Goal: Task Accomplishment & Management: Manage account settings

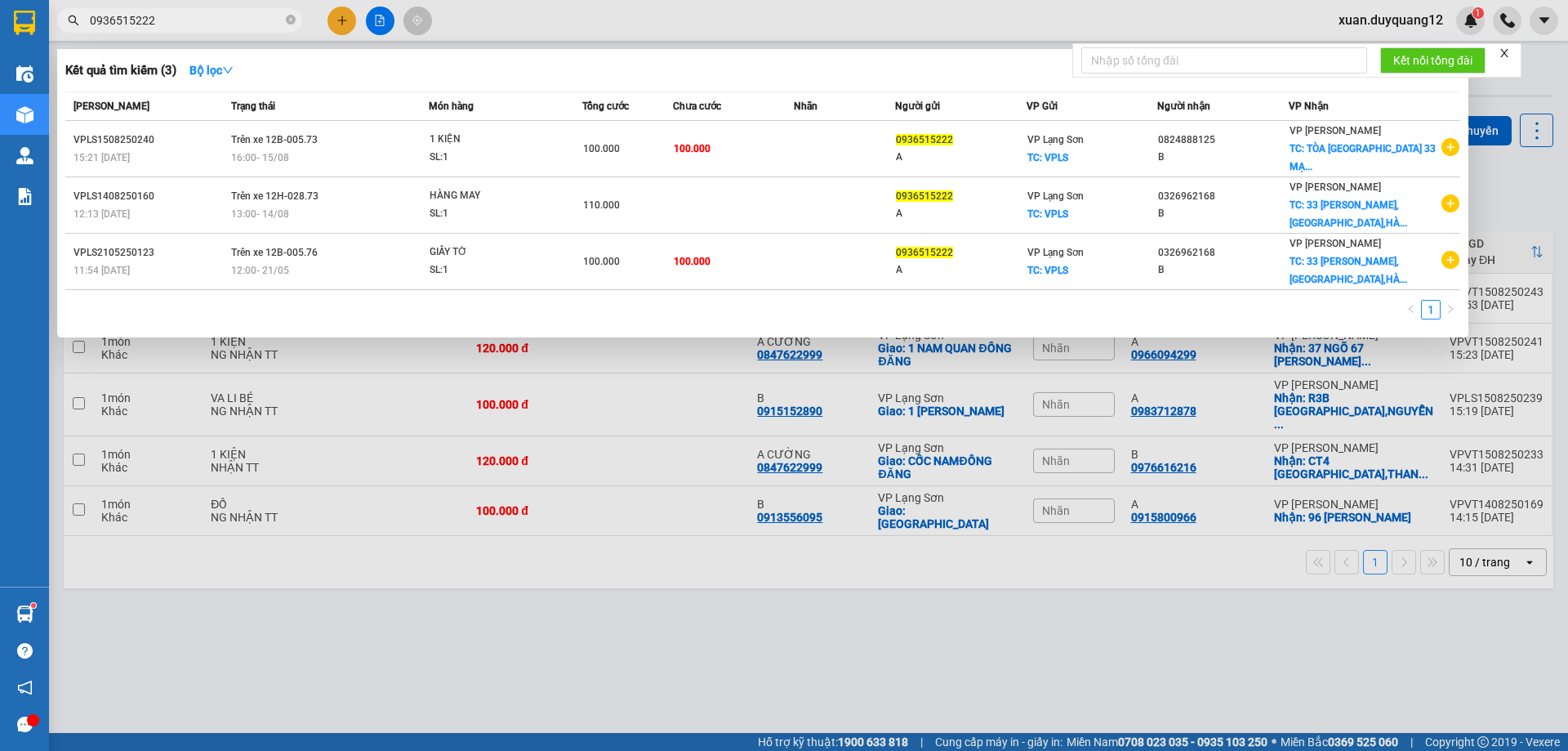
click at [248, 17] on input "0936515222" at bounding box center [186, 20] width 192 height 18
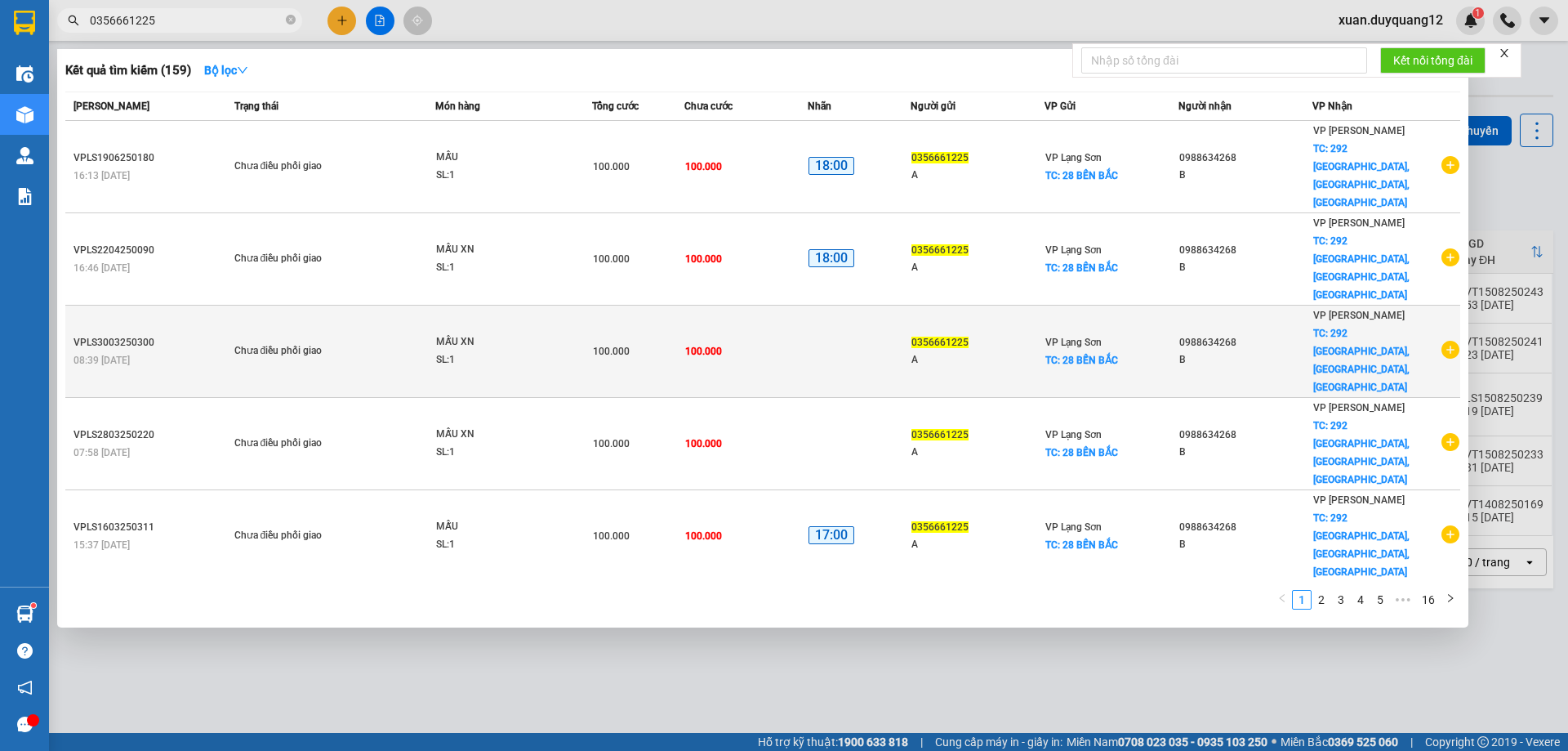
type input "0356661225"
click at [1441, 341] on icon "plus-circle" at bounding box center [1450, 350] width 18 height 18
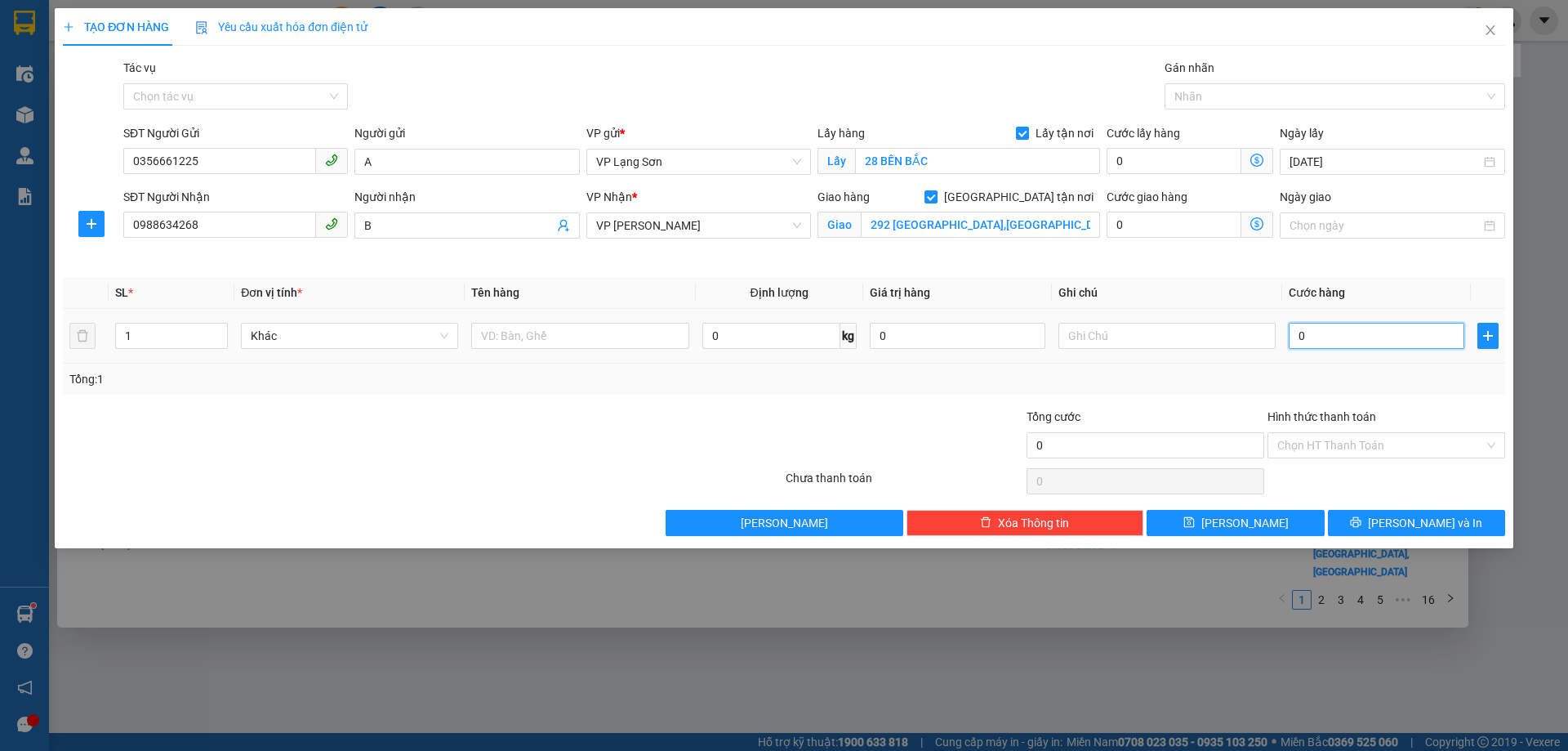
click at [1397, 337] on input "0" at bounding box center [1377, 335] width 175 height 26
type input "1"
type input "10"
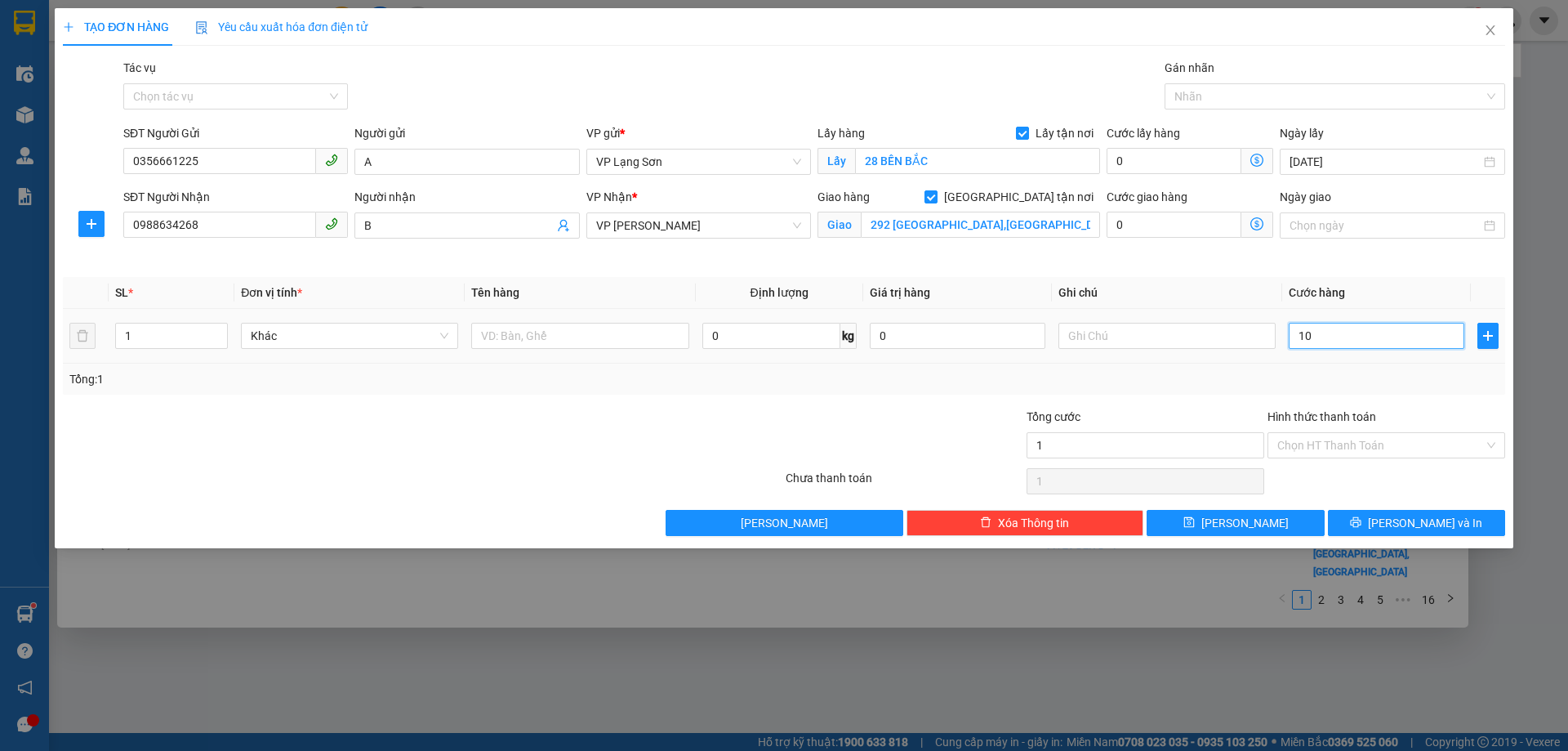
type input "10"
type input "100"
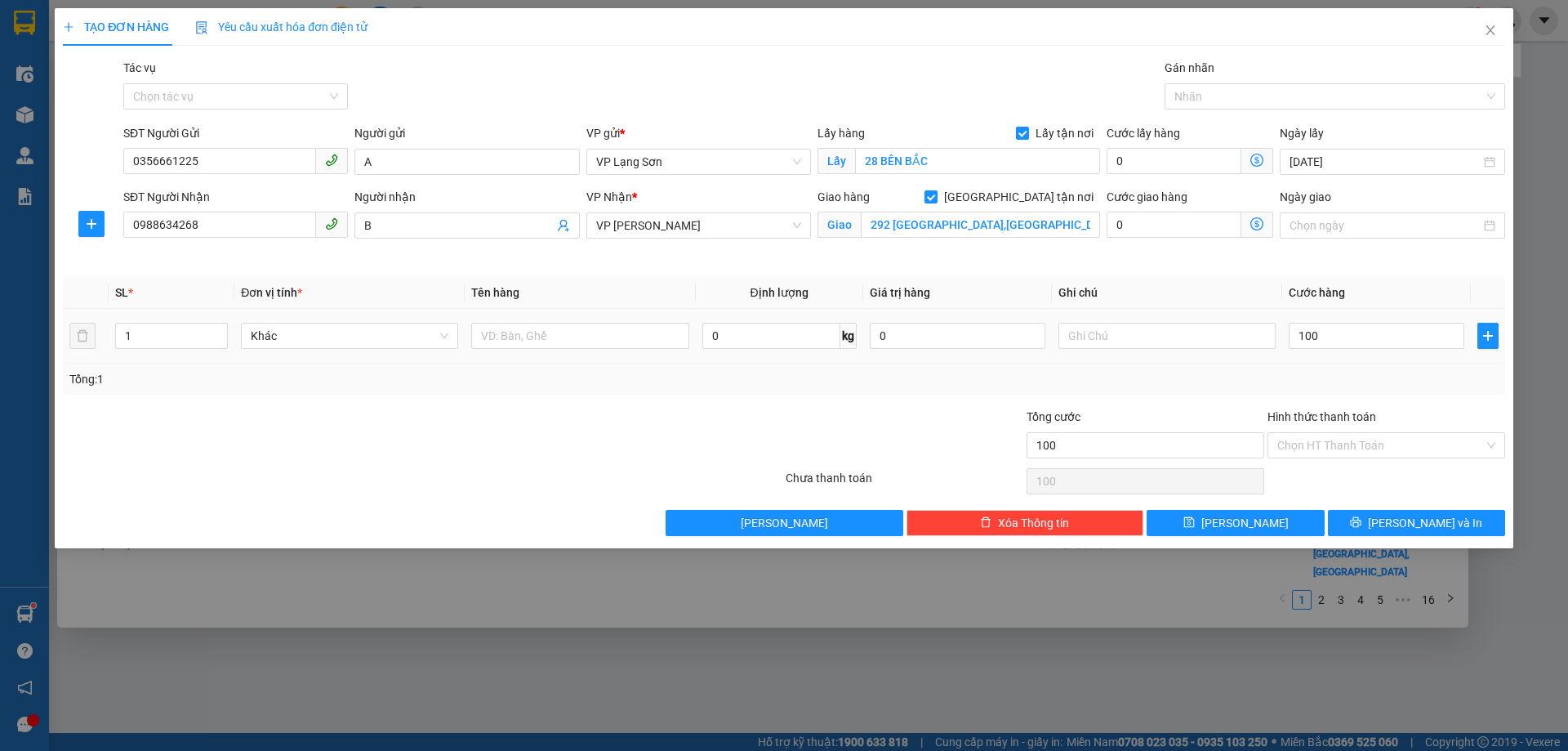
click at [1141, 356] on td at bounding box center [1167, 335] width 231 height 54
type input "100.000"
click at [1162, 335] on input "text" at bounding box center [1167, 335] width 217 height 26
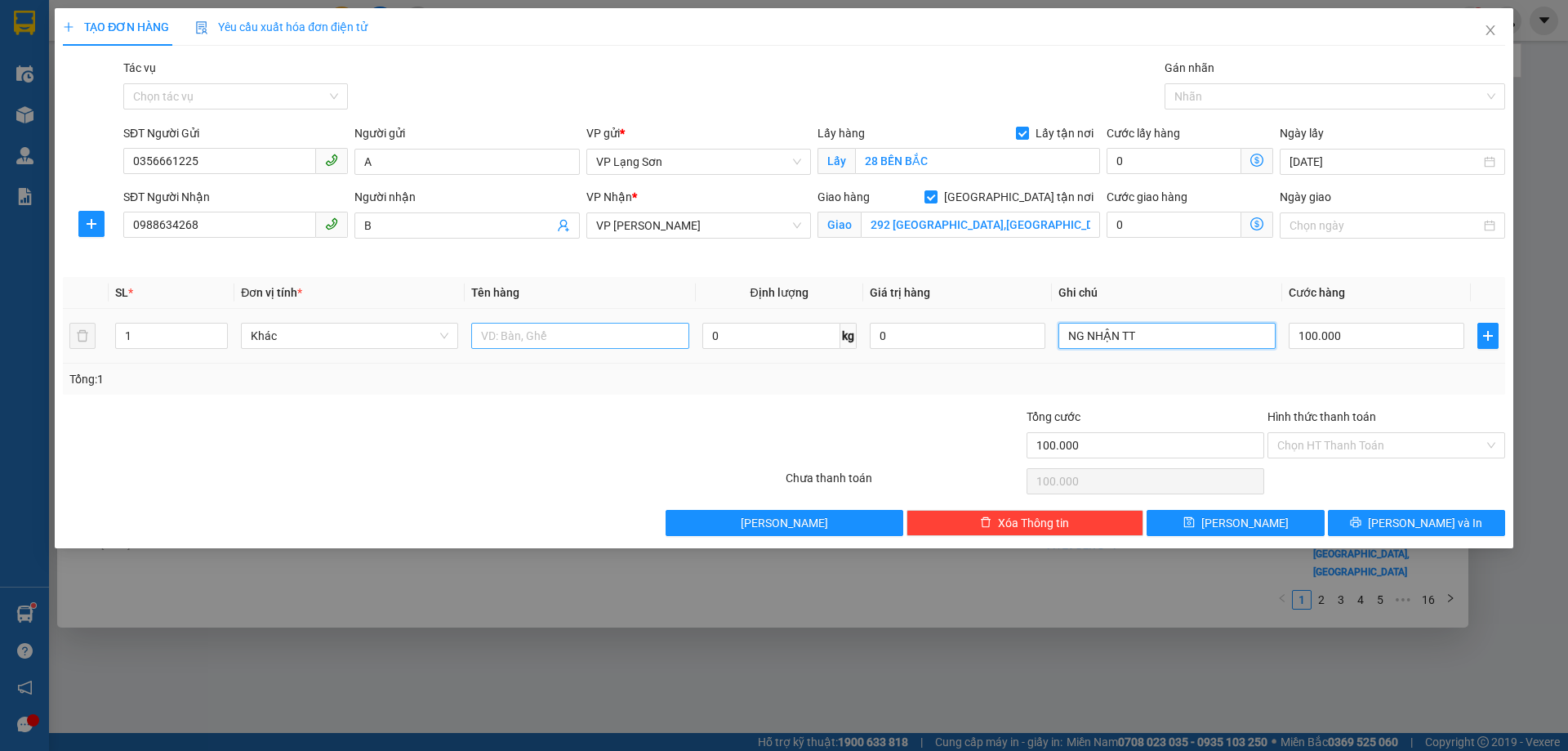
type input "NG NHẬN TT"
click at [644, 337] on input "text" at bounding box center [580, 335] width 217 height 26
type input "MẪU MÁU"
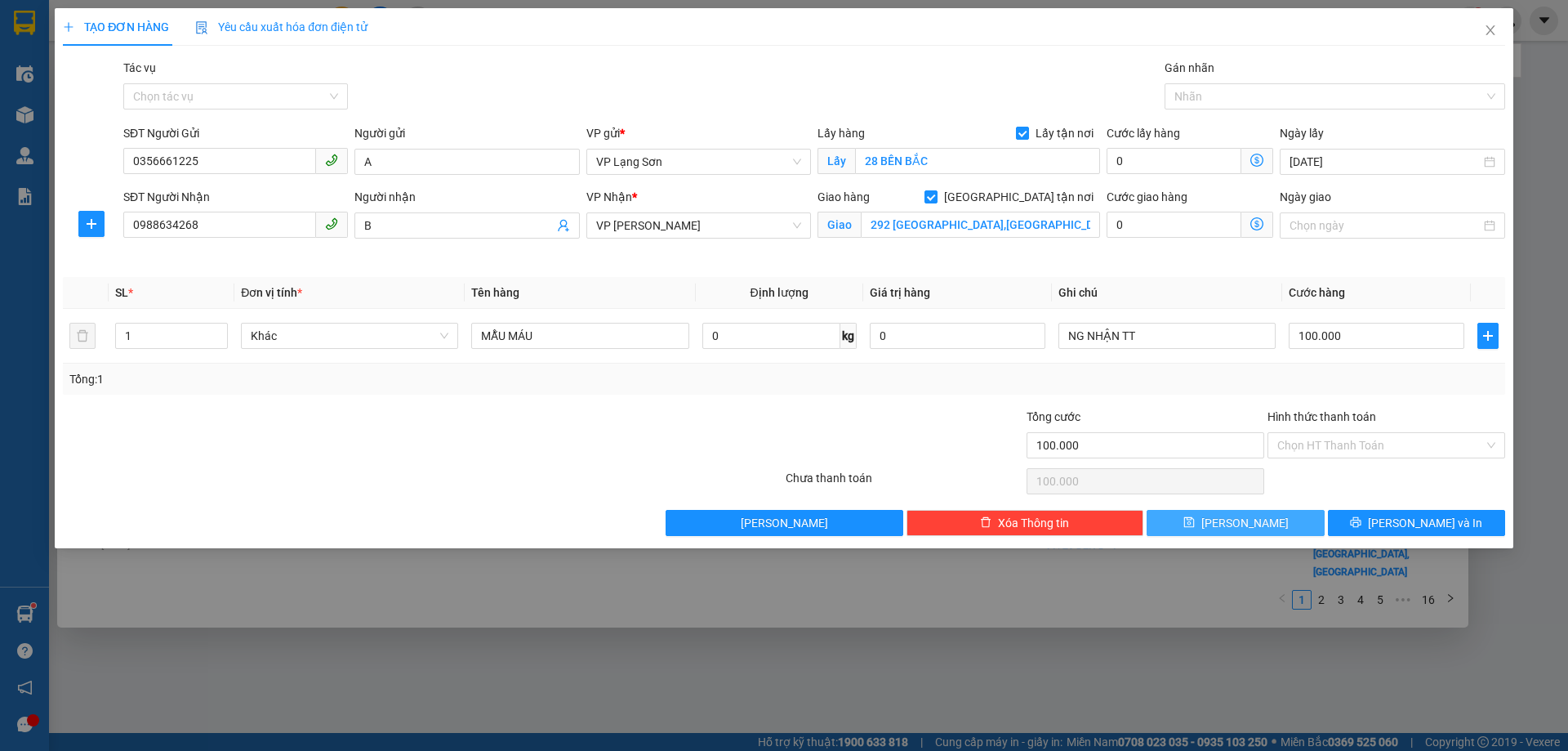
click at [1195, 530] on span "save" at bounding box center [1189, 523] width 11 height 13
checkbox input "false"
type input "0"
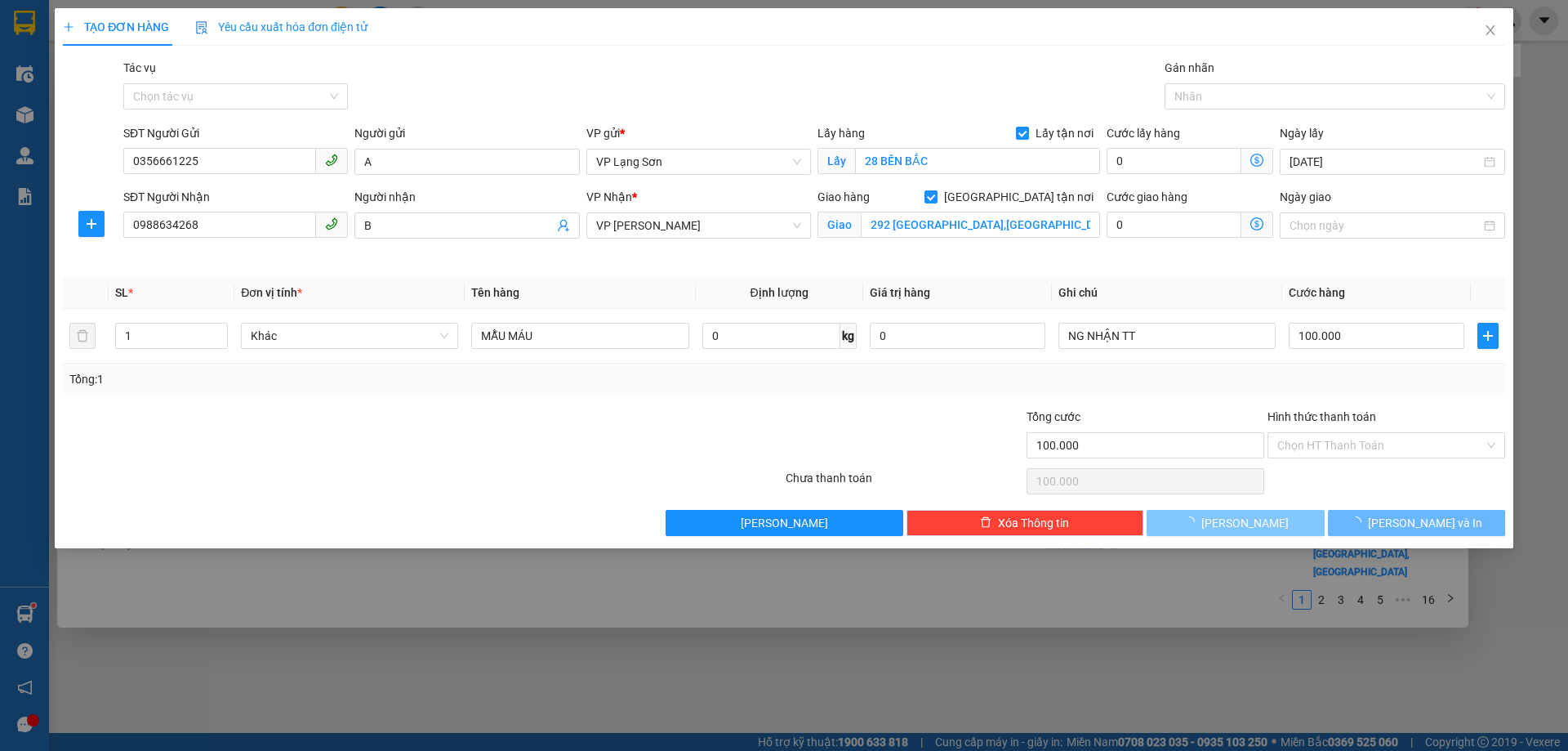
type input "0"
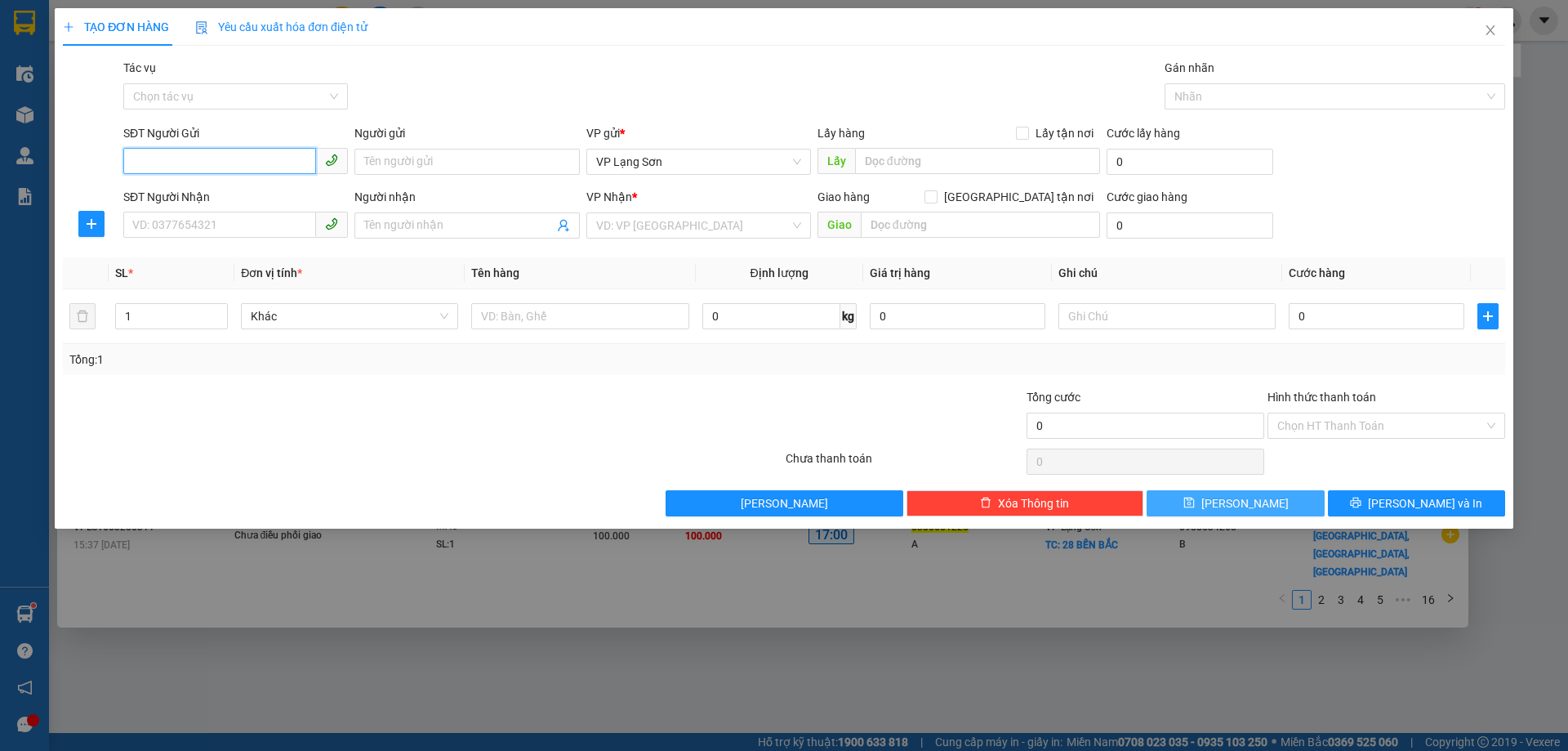
paste input "0813157107"
drag, startPoint x: 138, startPoint y: 154, endPoint x: 37, endPoint y: 163, distance: 101.4
click at [37, 163] on div "TẠO ĐƠN HÀNG Yêu cầu xuất hóa đơn điện tử Transit Pickup Surcharge Ids Transit …" at bounding box center [784, 376] width 1568 height 751
type input "0813157107"
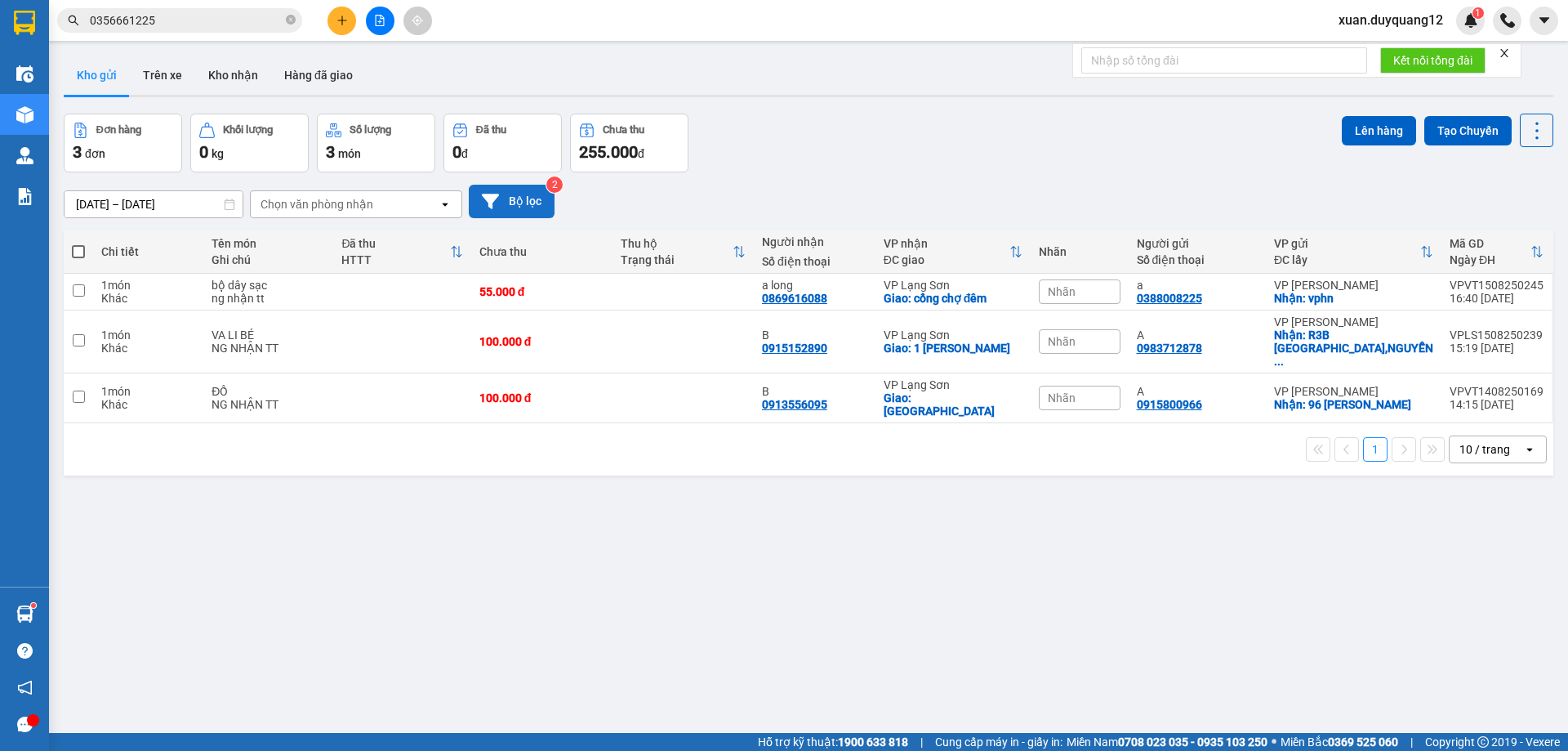
click at [543, 203] on button "Bộ lọc" at bounding box center [512, 201] width 86 height 33
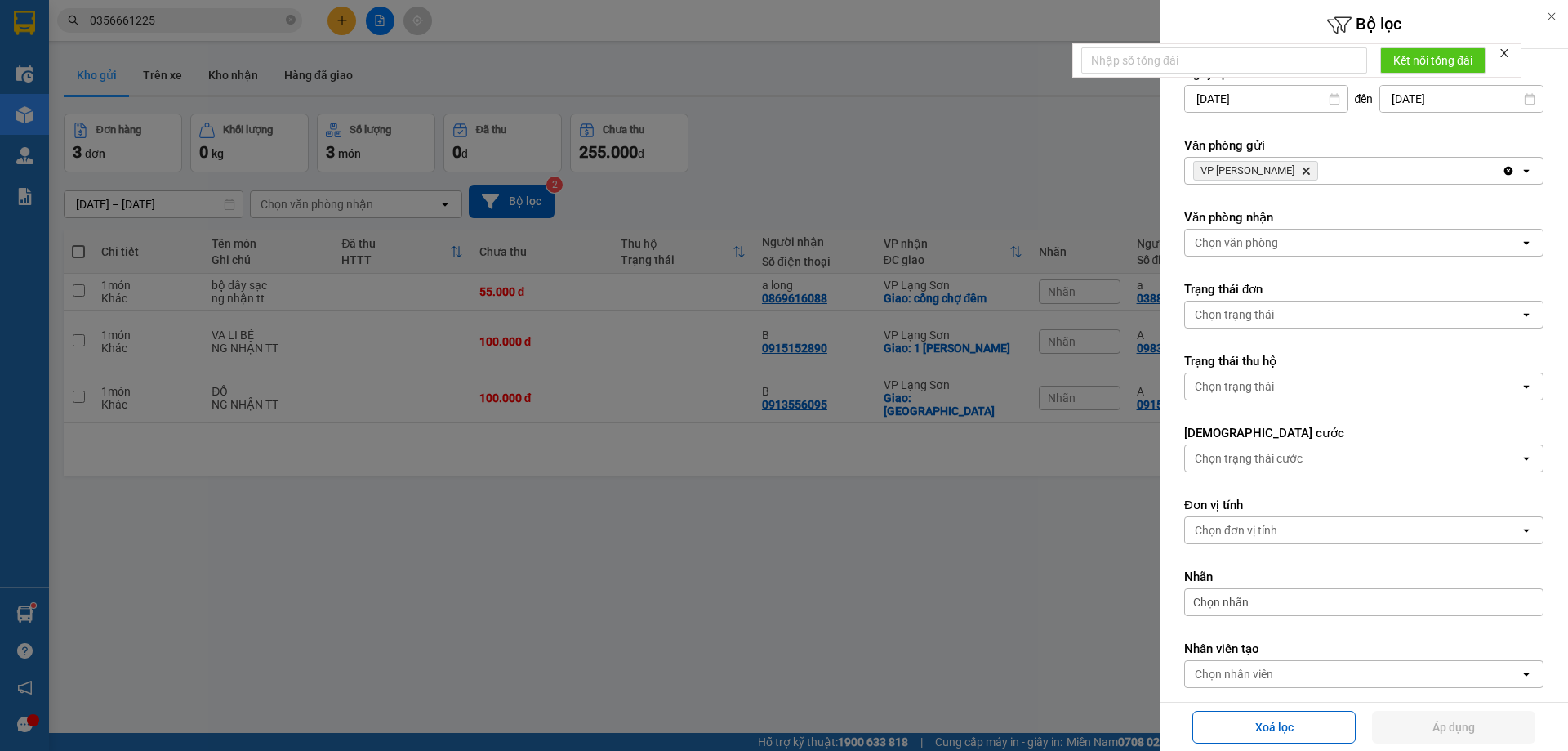
click at [1301, 166] on icon "Delete" at bounding box center [1306, 171] width 10 height 10
click at [1274, 174] on div "Chọn văn phòng" at bounding box center [1236, 171] width 83 height 16
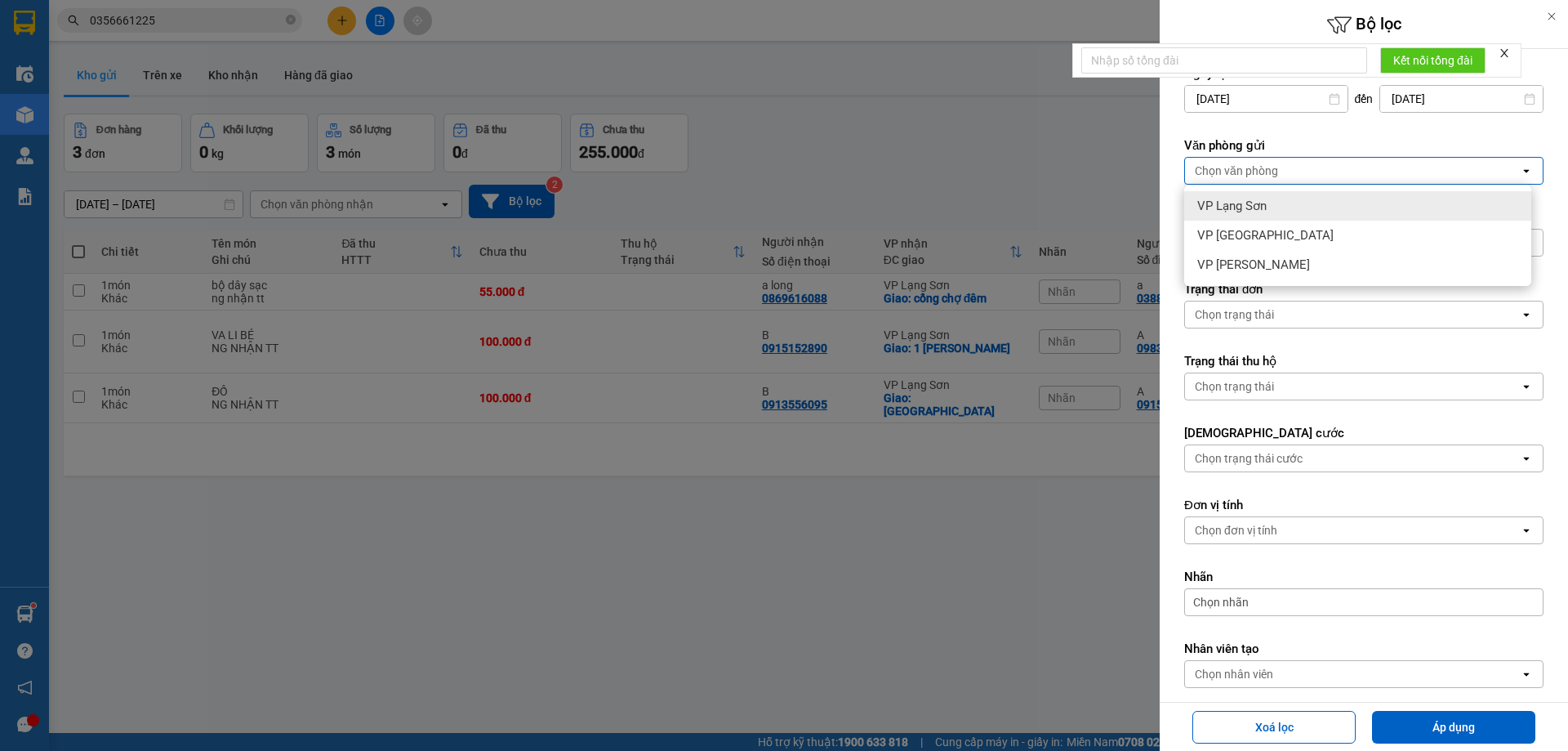
click at [1287, 215] on div "VP Lạng Sơn" at bounding box center [1357, 206] width 347 height 30
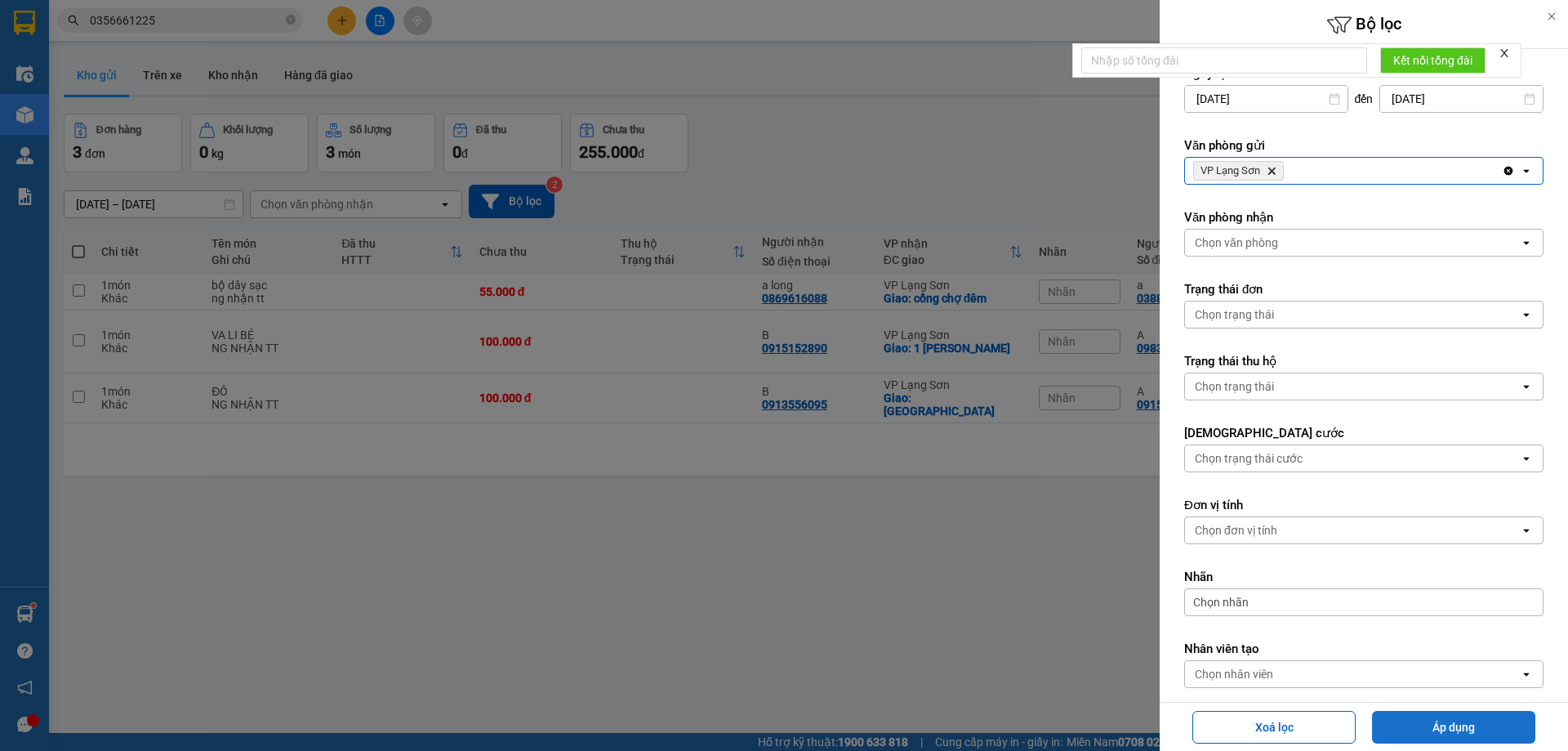
click at [1451, 722] on button "Áp dụng" at bounding box center [1453, 727] width 163 height 32
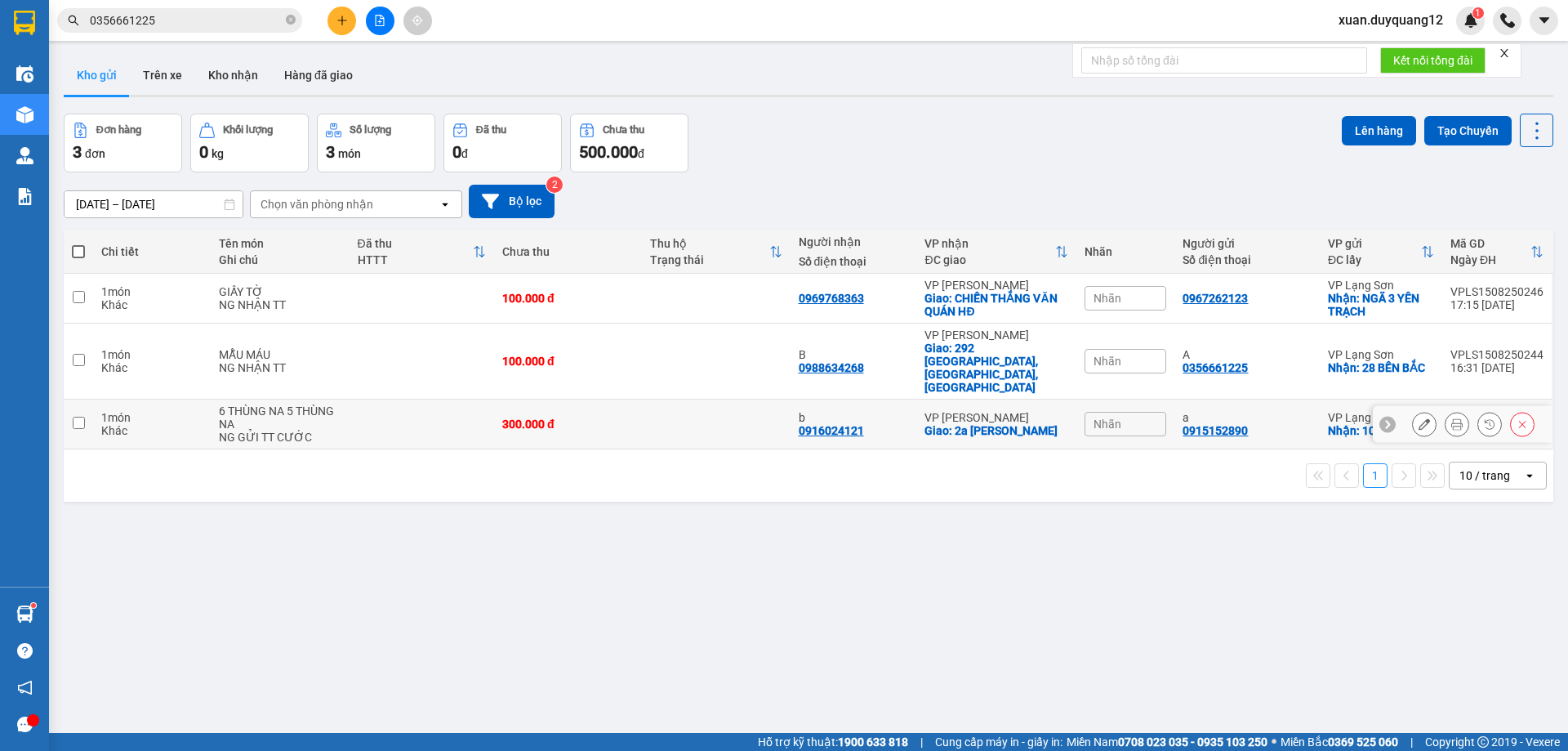
click at [584, 399] on td "300.000 đ" at bounding box center [568, 424] width 148 height 50
checkbox input "true"
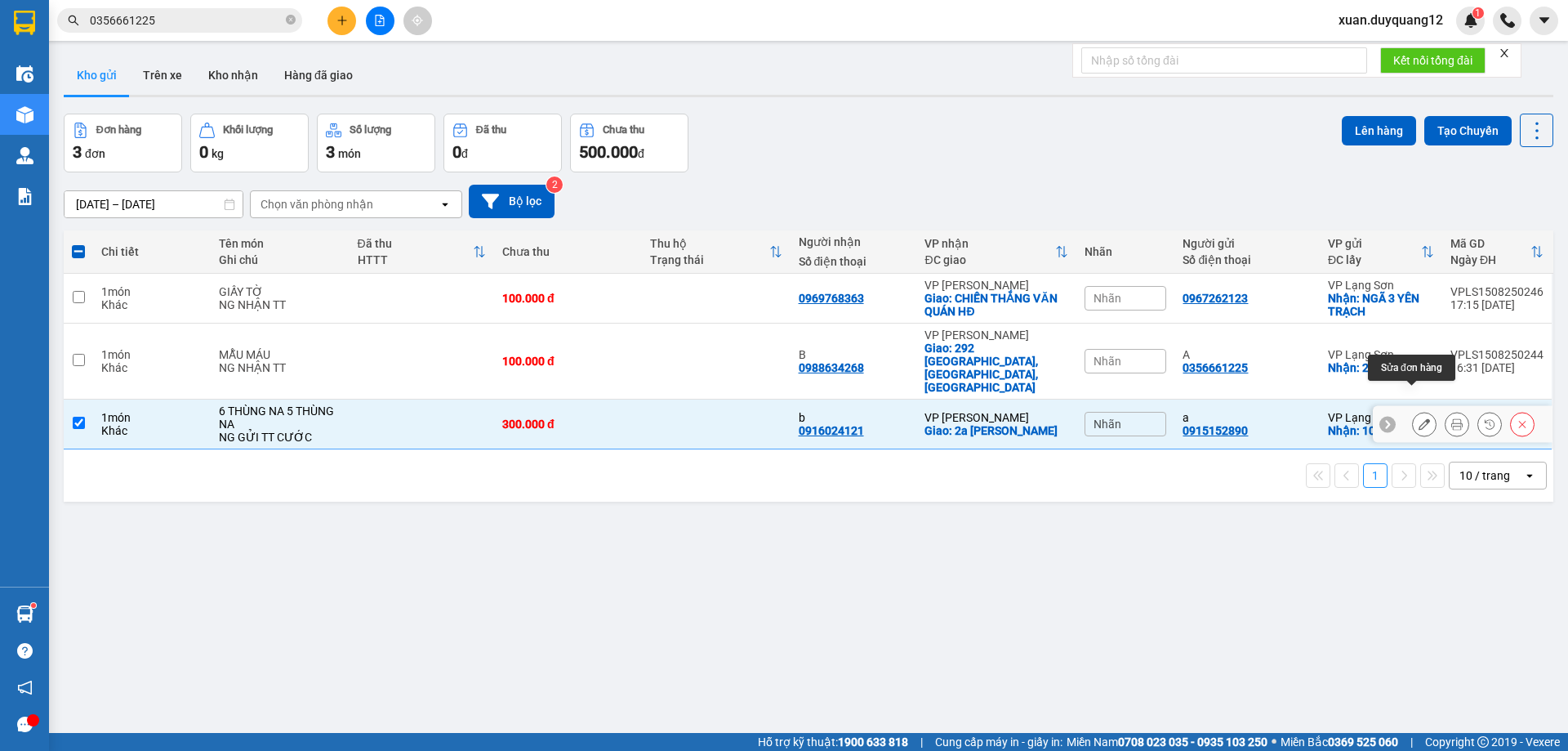
click at [1420, 410] on button at bounding box center [1424, 424] width 23 height 29
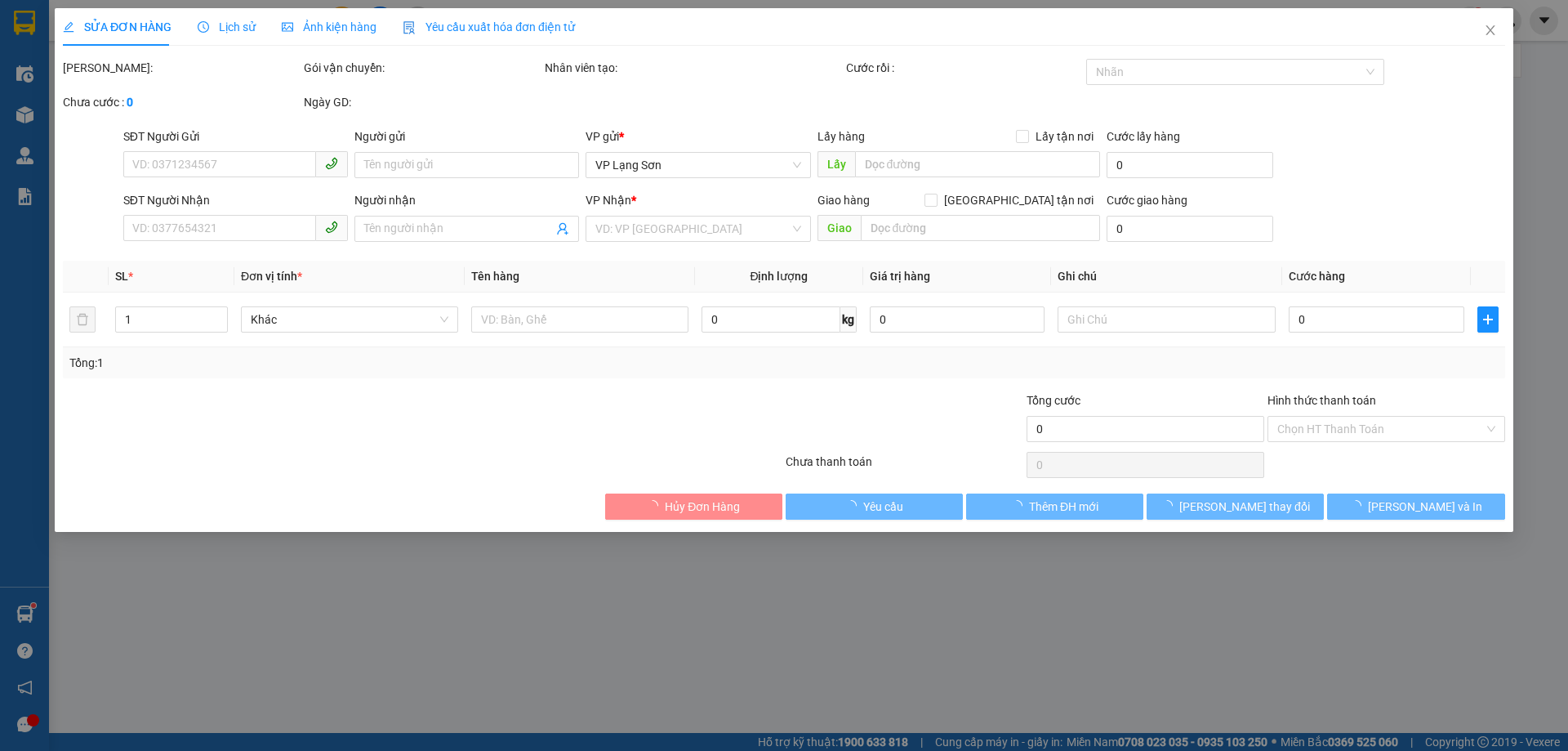
type input "0915152890"
type input "a"
checkbox input "true"
type input "107 văn vỉ"
type input "0916024121"
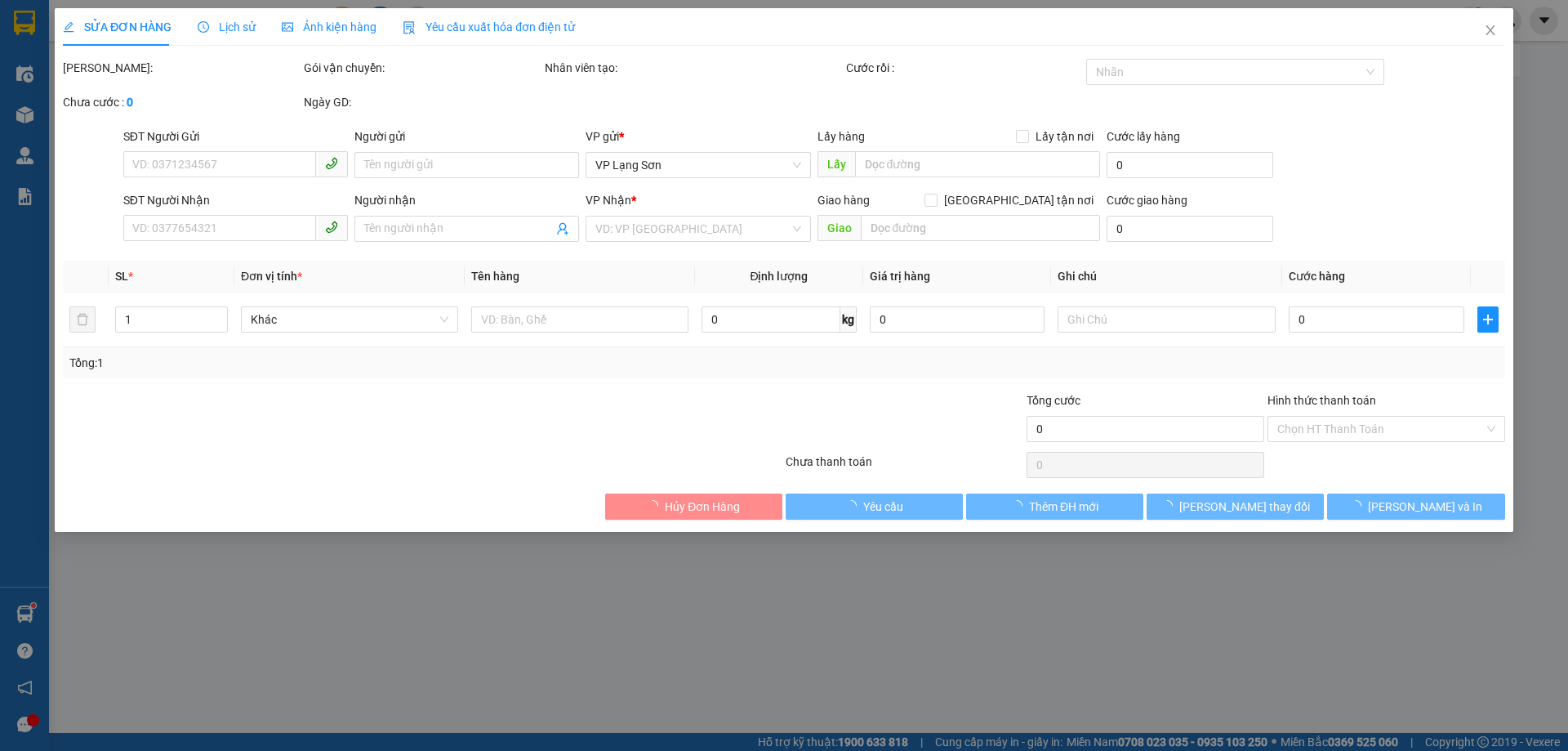
type input "b"
checkbox input "true"
type input "2a [PERSON_NAME]"
type input "300.000"
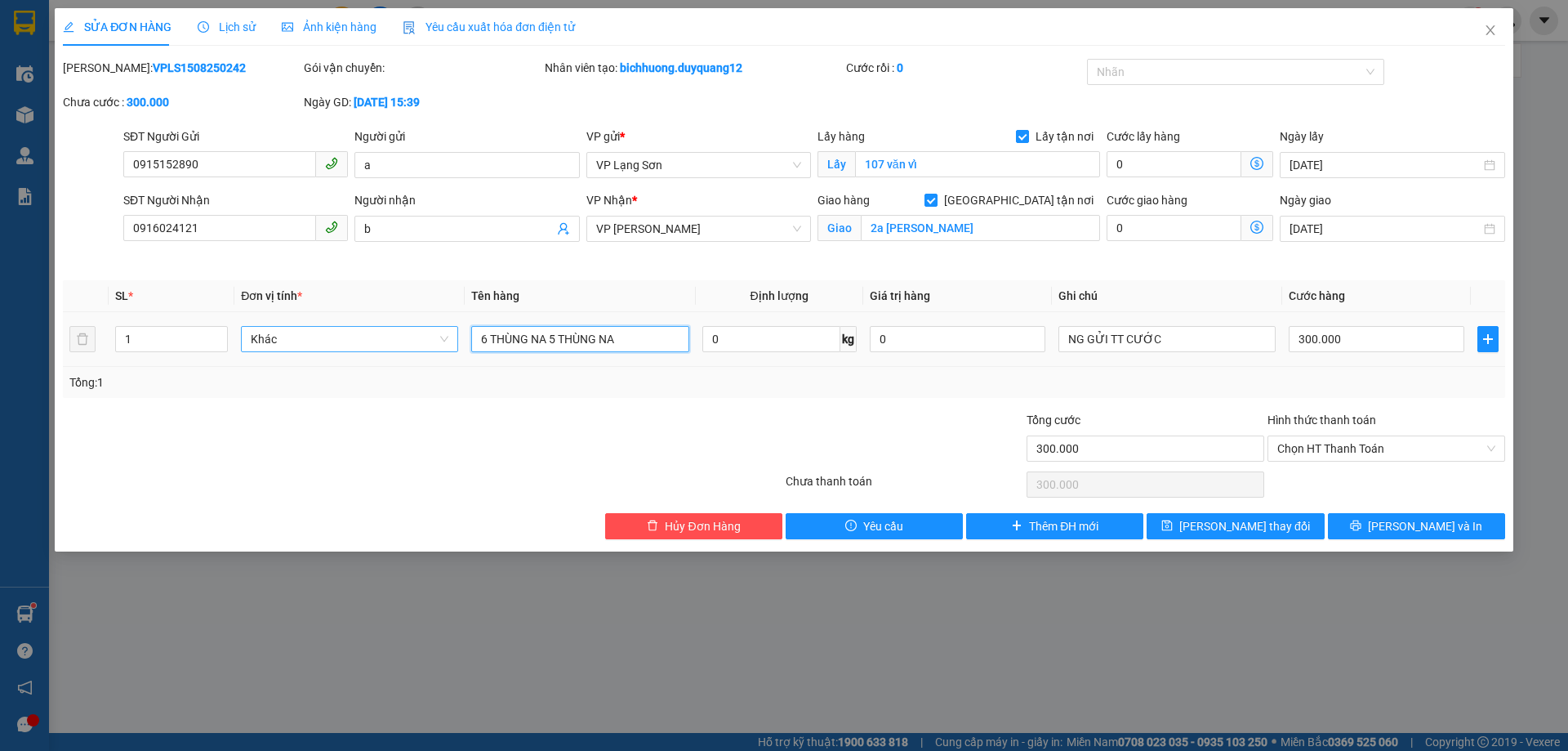
drag, startPoint x: 546, startPoint y: 339, endPoint x: 412, endPoint y: 350, distance: 134.5
click at [412, 350] on tr "1 Khác 6 THÙNG NA 5 THÙNG NA 0 kg 0 NG GỬI TT CƯỚC 300.000" at bounding box center [784, 339] width 1442 height 54
type input "5 THÙNG NA"
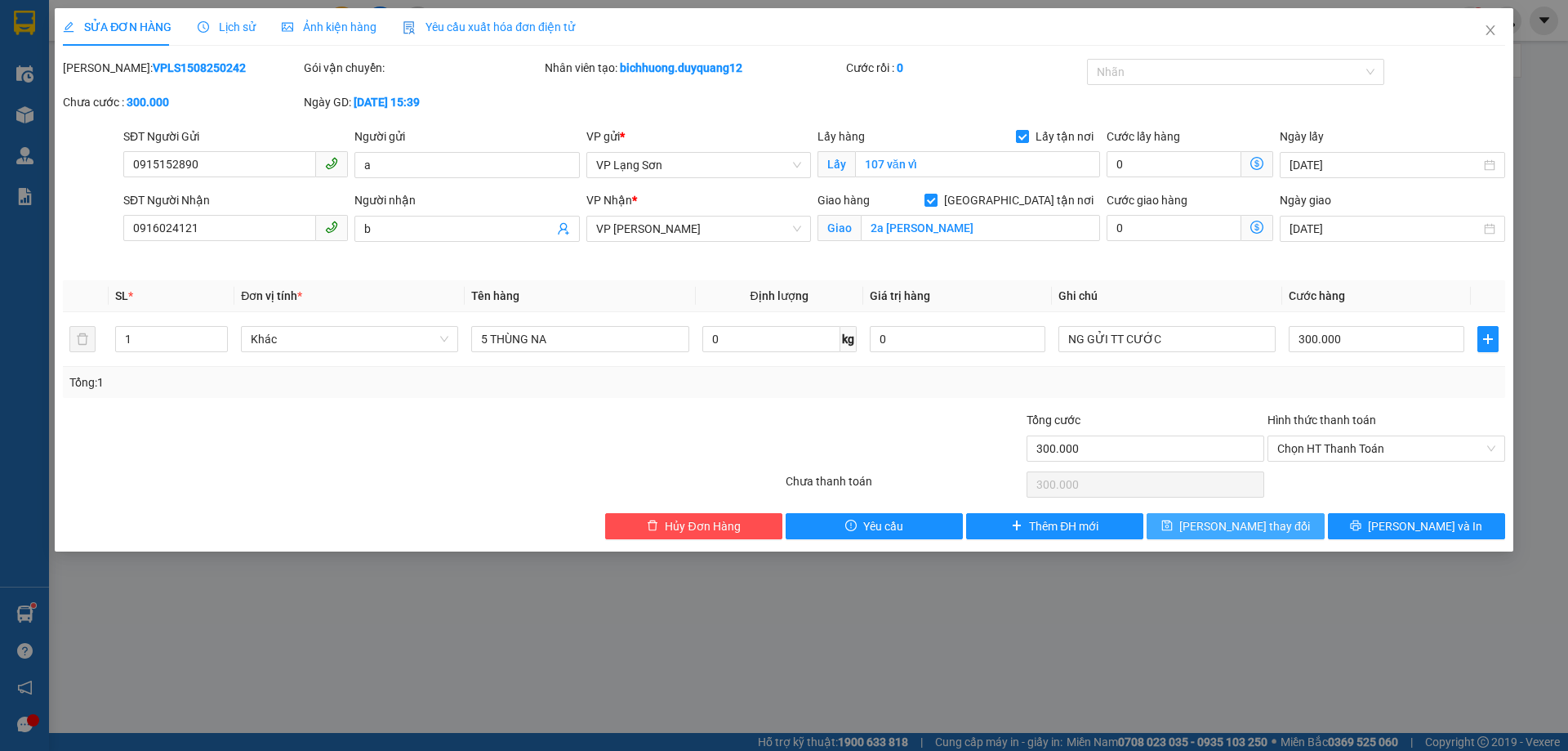
click at [1277, 520] on button "[PERSON_NAME] thay đổi" at bounding box center [1236, 525] width 177 height 26
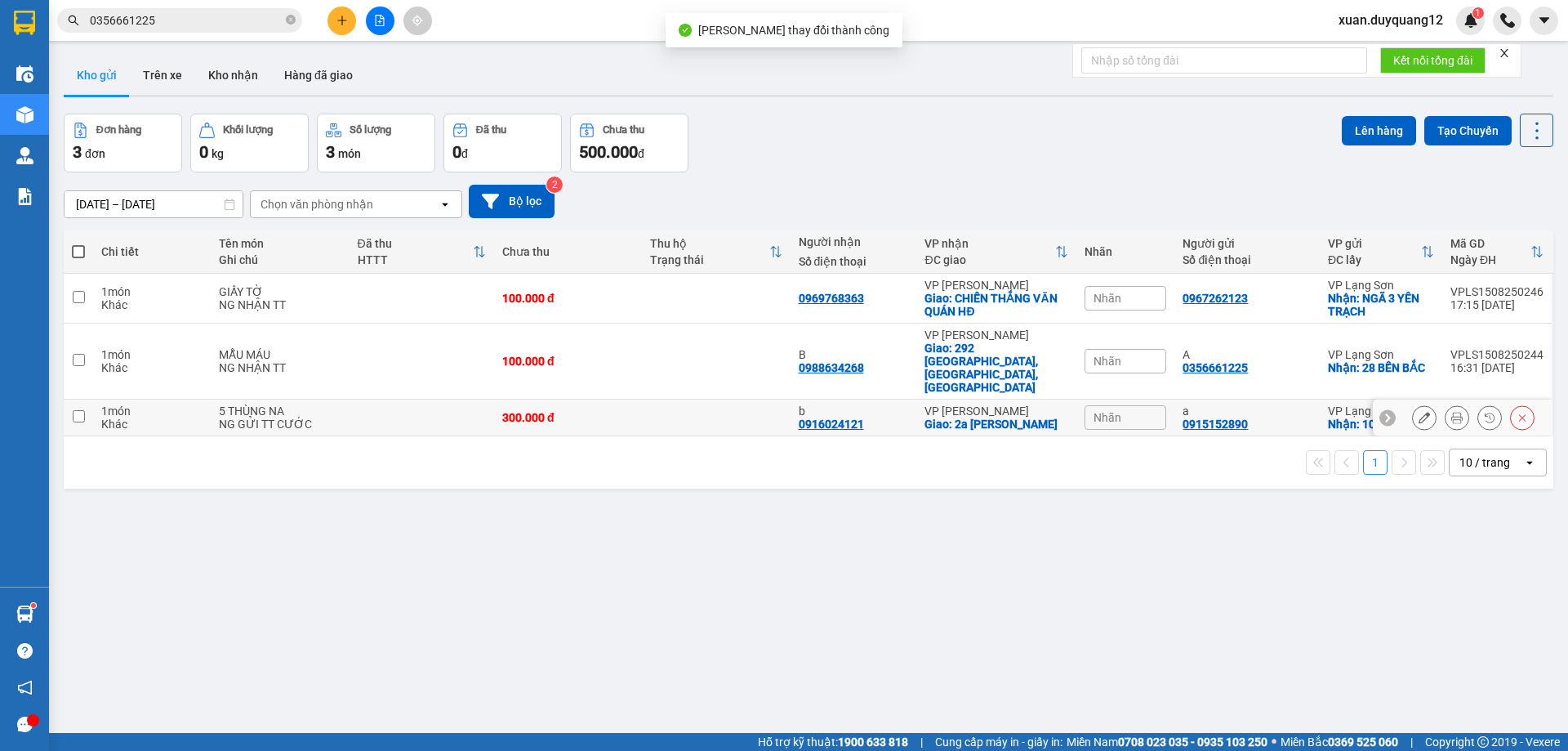
click at [1291, 404] on div "a" at bounding box center [1246, 411] width 129 height 13
checkbox input "true"
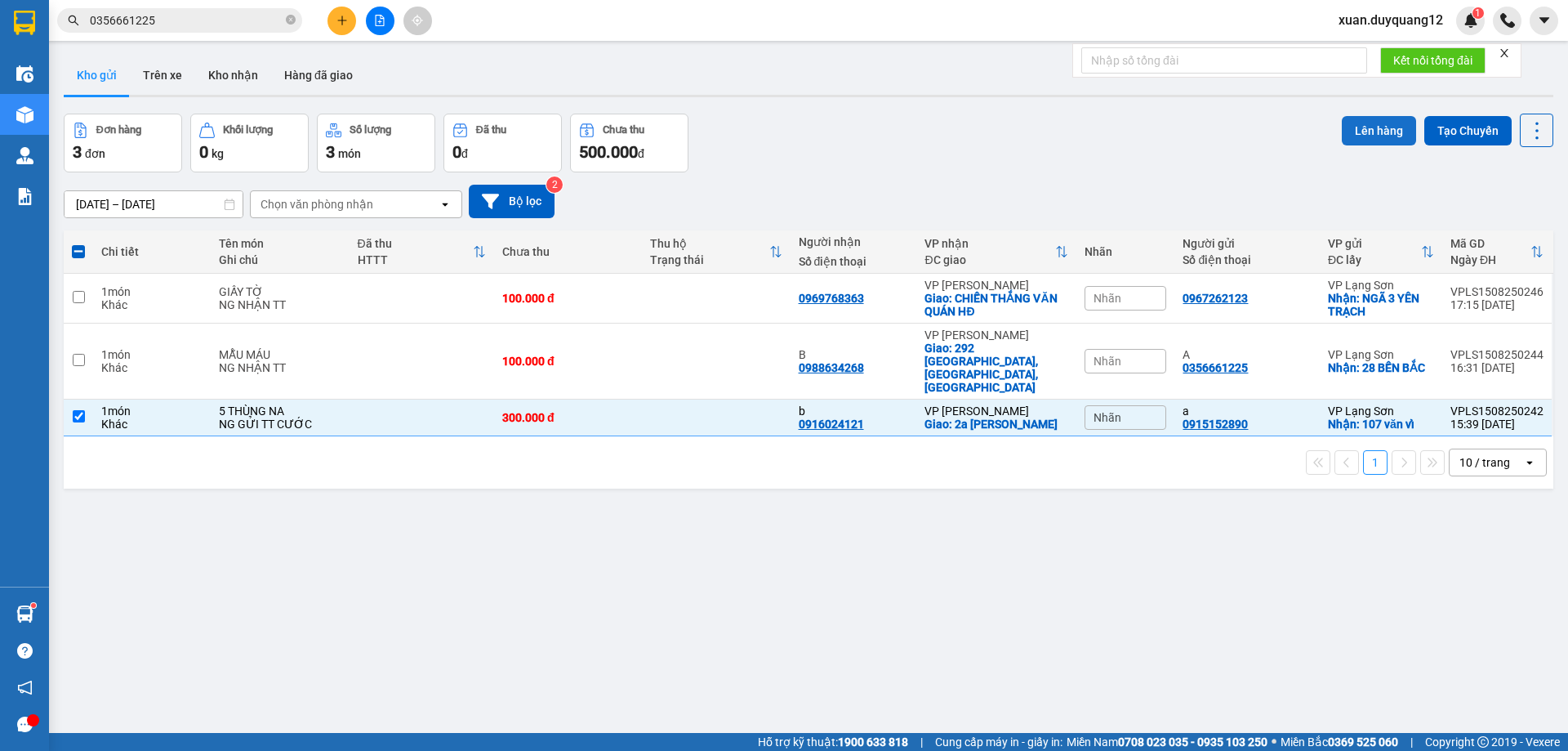
click at [1374, 132] on button "Lên hàng" at bounding box center [1379, 131] width 74 height 30
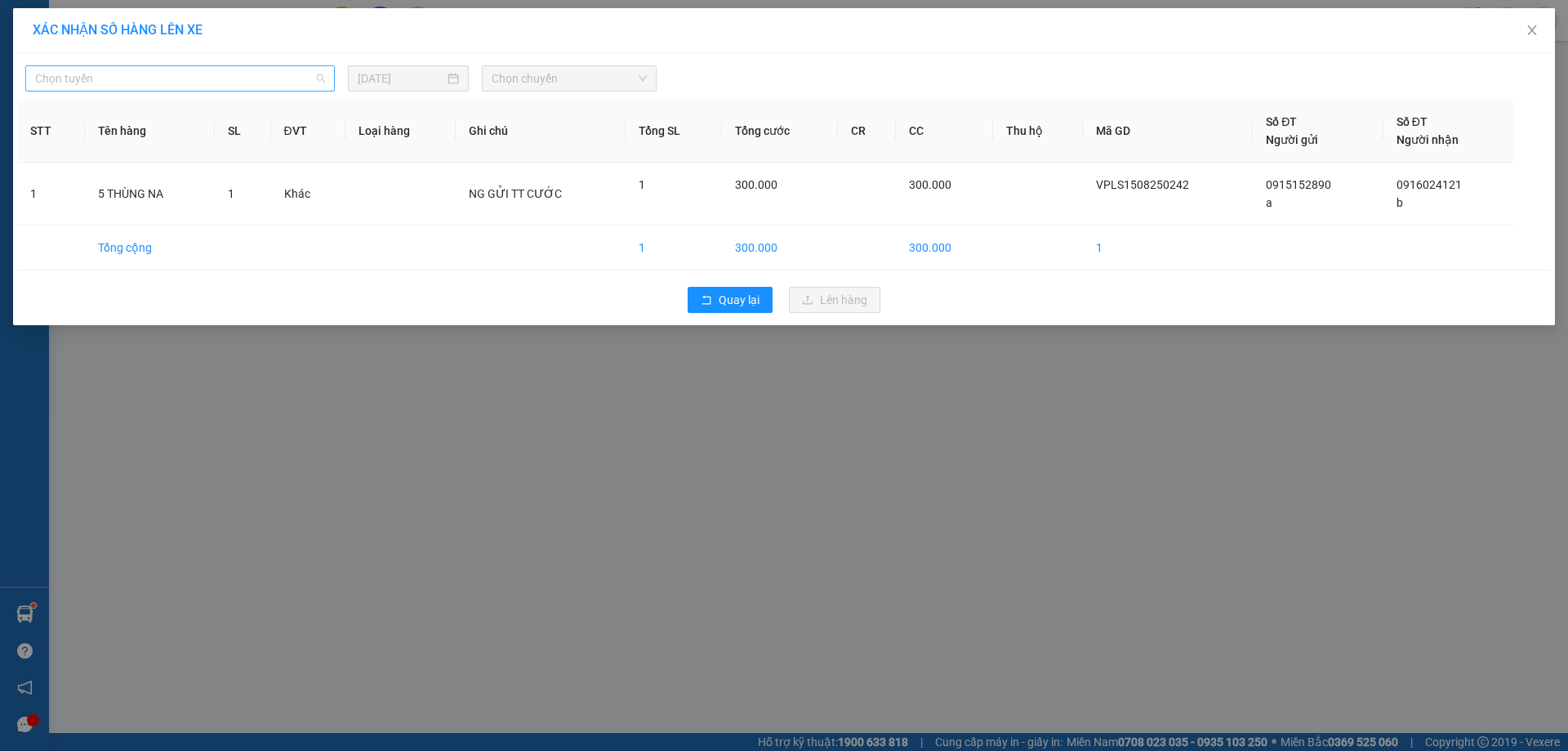
click at [87, 77] on span "Chọn tuyến" at bounding box center [180, 78] width 290 height 25
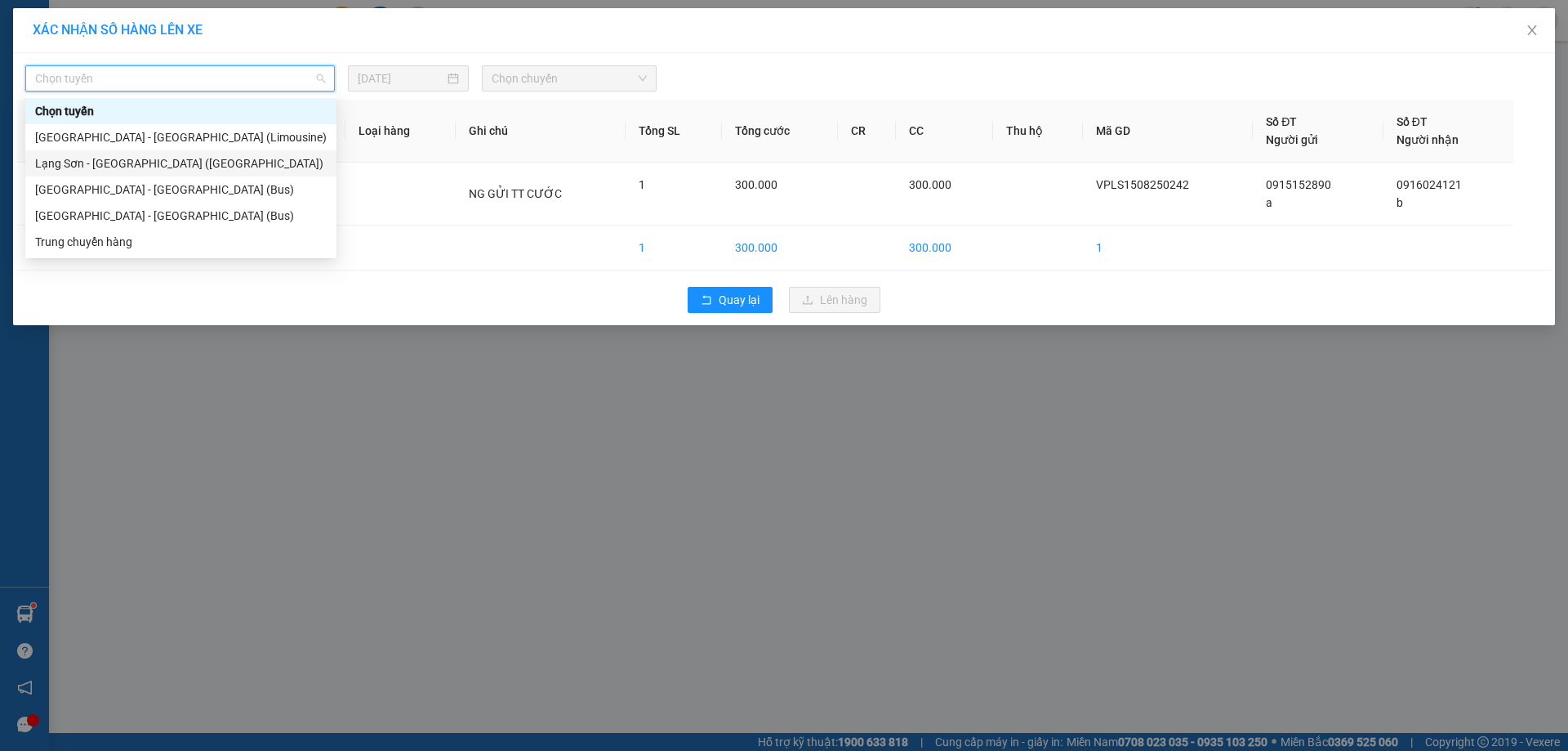
click at [96, 163] on div "Lạng Sơn - [GEOGRAPHIC_DATA] ([GEOGRAPHIC_DATA])" at bounding box center [181, 163] width 291 height 18
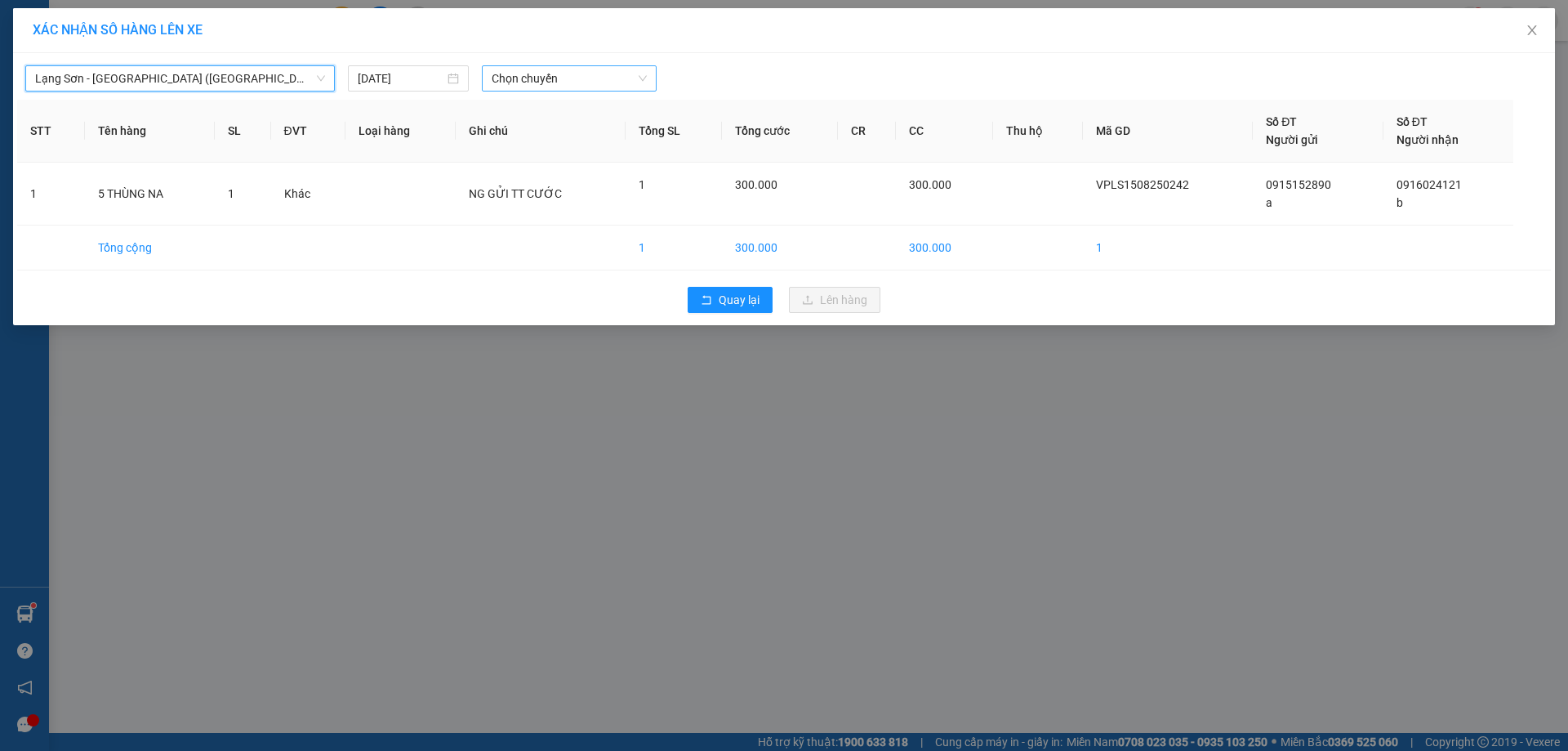
click at [580, 82] on span "Chọn chuyến" at bounding box center [569, 78] width 155 height 25
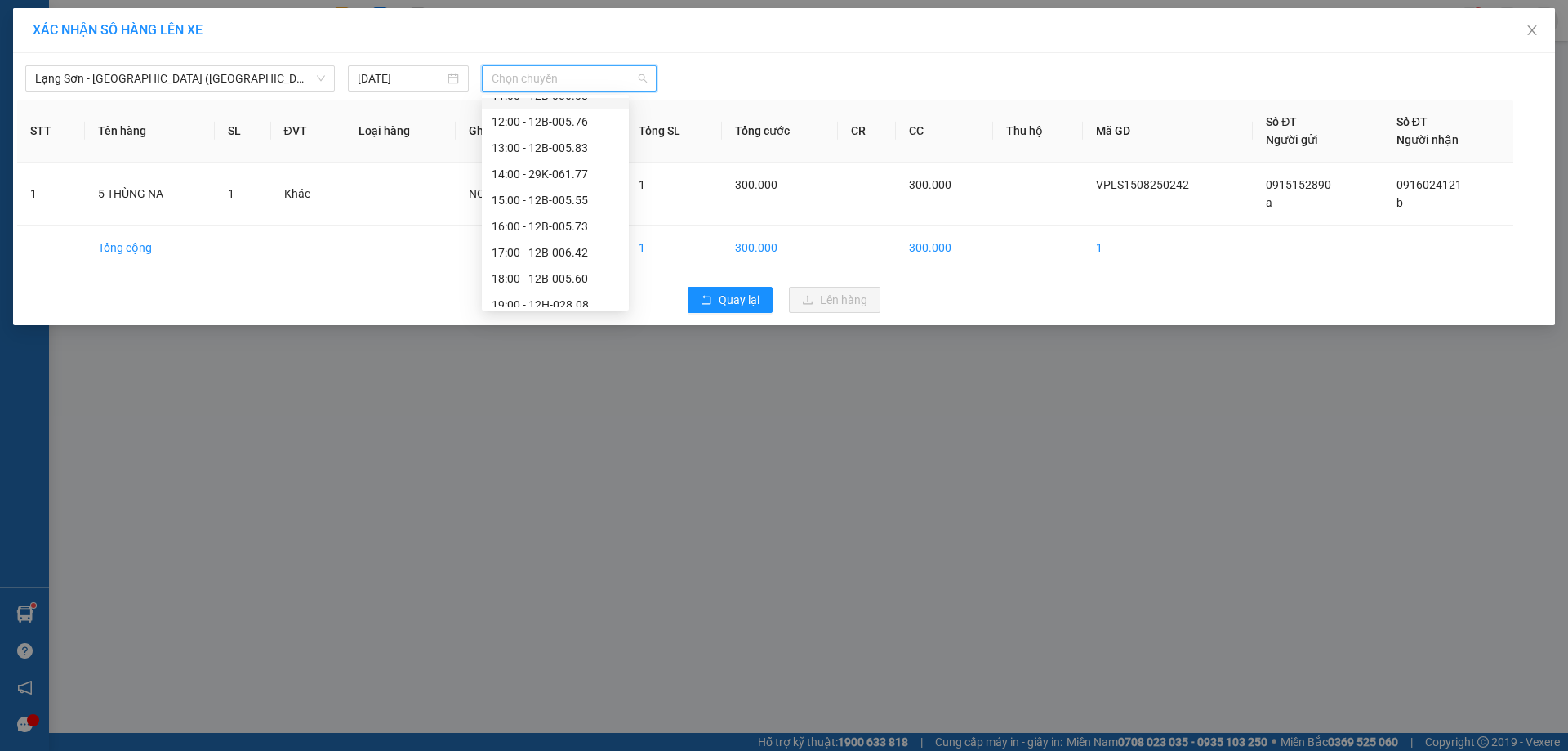
scroll to position [261, 0]
click at [562, 233] on div "17:00 - 12B-006.42" at bounding box center [555, 241] width 128 height 18
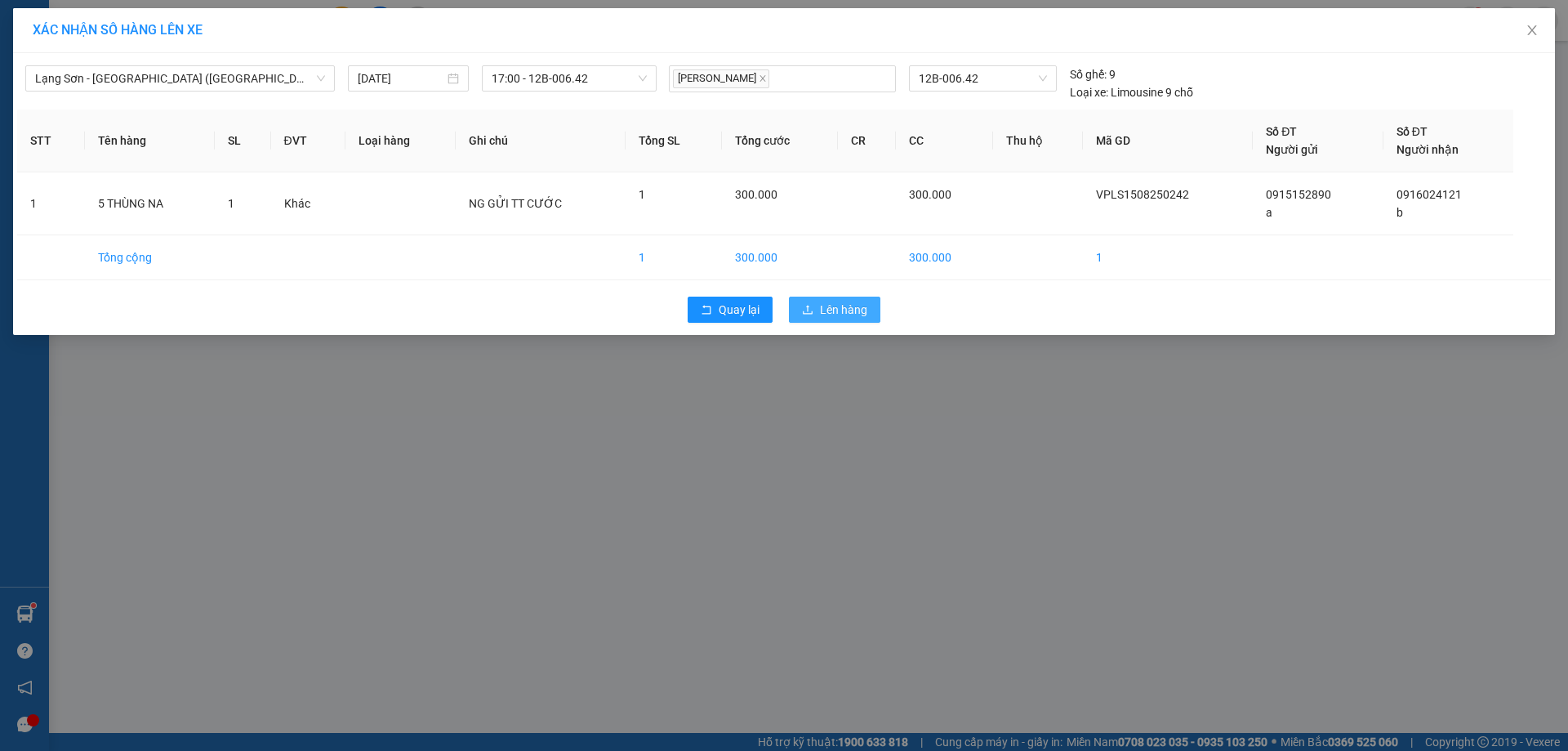
click at [846, 302] on span "Lên hàng" at bounding box center [844, 310] width 48 height 18
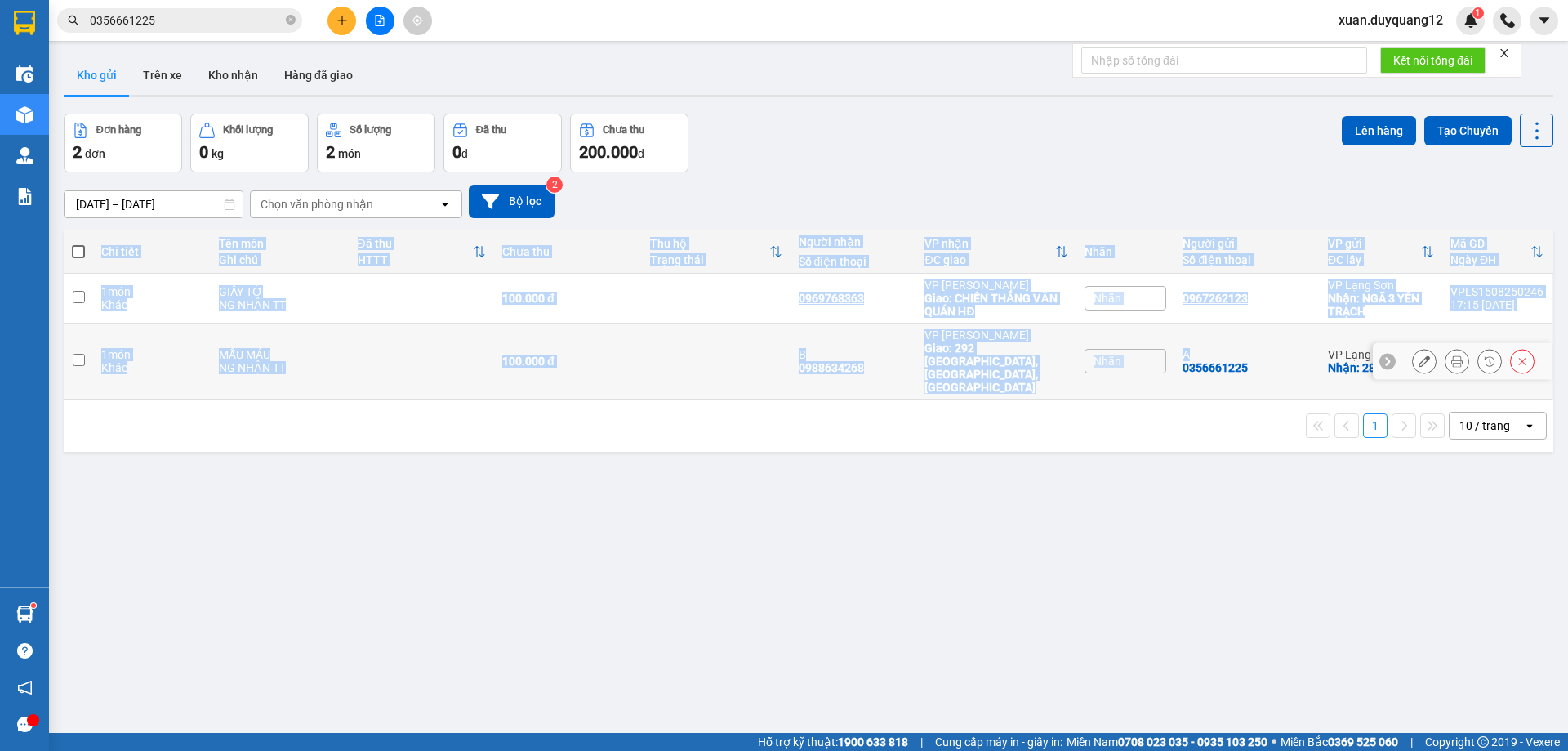
drag, startPoint x: 1430, startPoint y: 360, endPoint x: 1172, endPoint y: 359, distance: 258.0
click at [1172, 359] on tr "1 món Khác MẪU MÁU NG NHẬN TT 100.000 đ B 0988634268 VP [GEOGRAPHIC_DATA]: [GEO…" at bounding box center [809, 362] width 1490 height 76
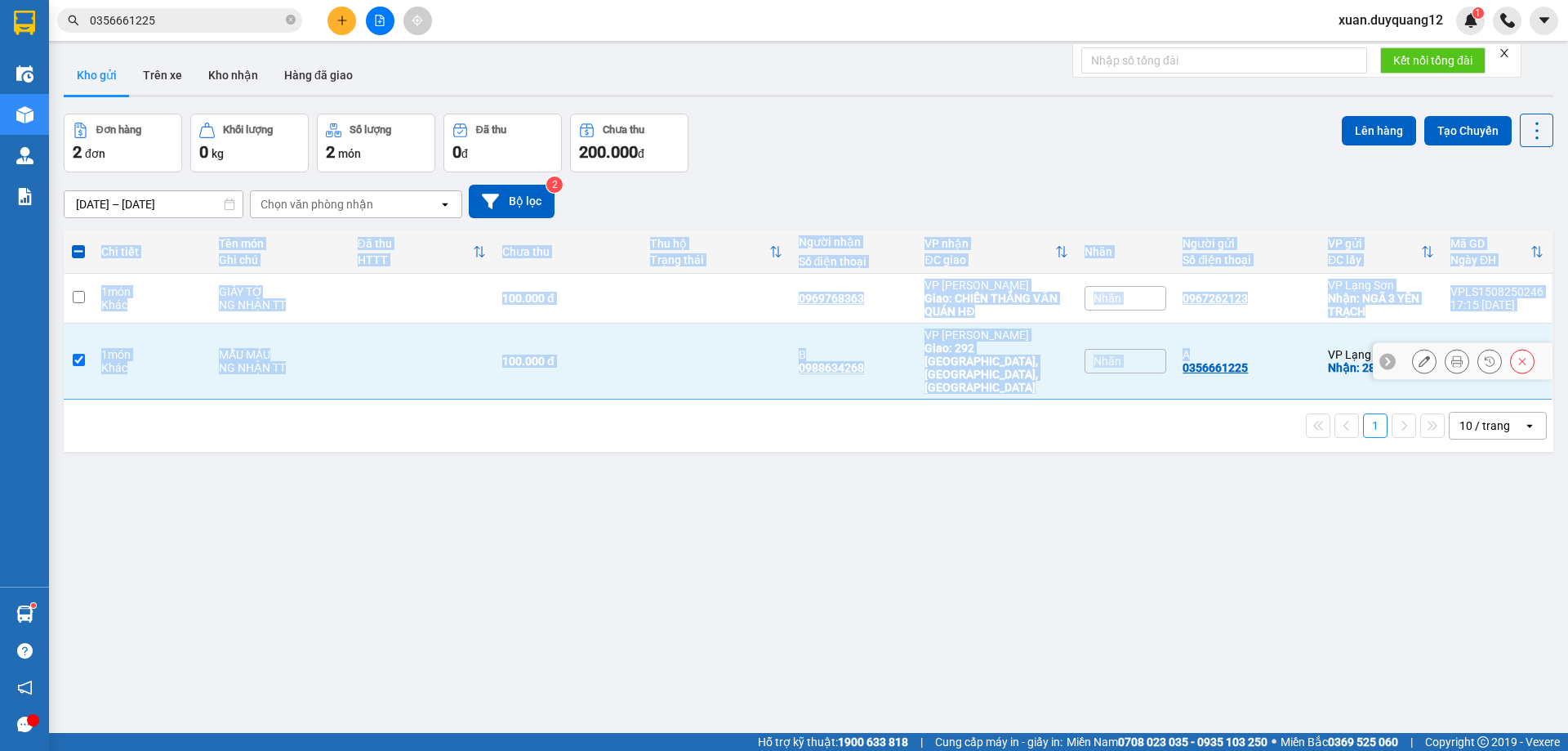
copy table "Chi tiết Tên món Ghi chú Đã thu HTTT Chưa thu Thu hộ Trạng thái Người nhận Số đ…"
click at [1285, 354] on div "A 0356661225" at bounding box center [1246, 360] width 129 height 26
checkbox input "false"
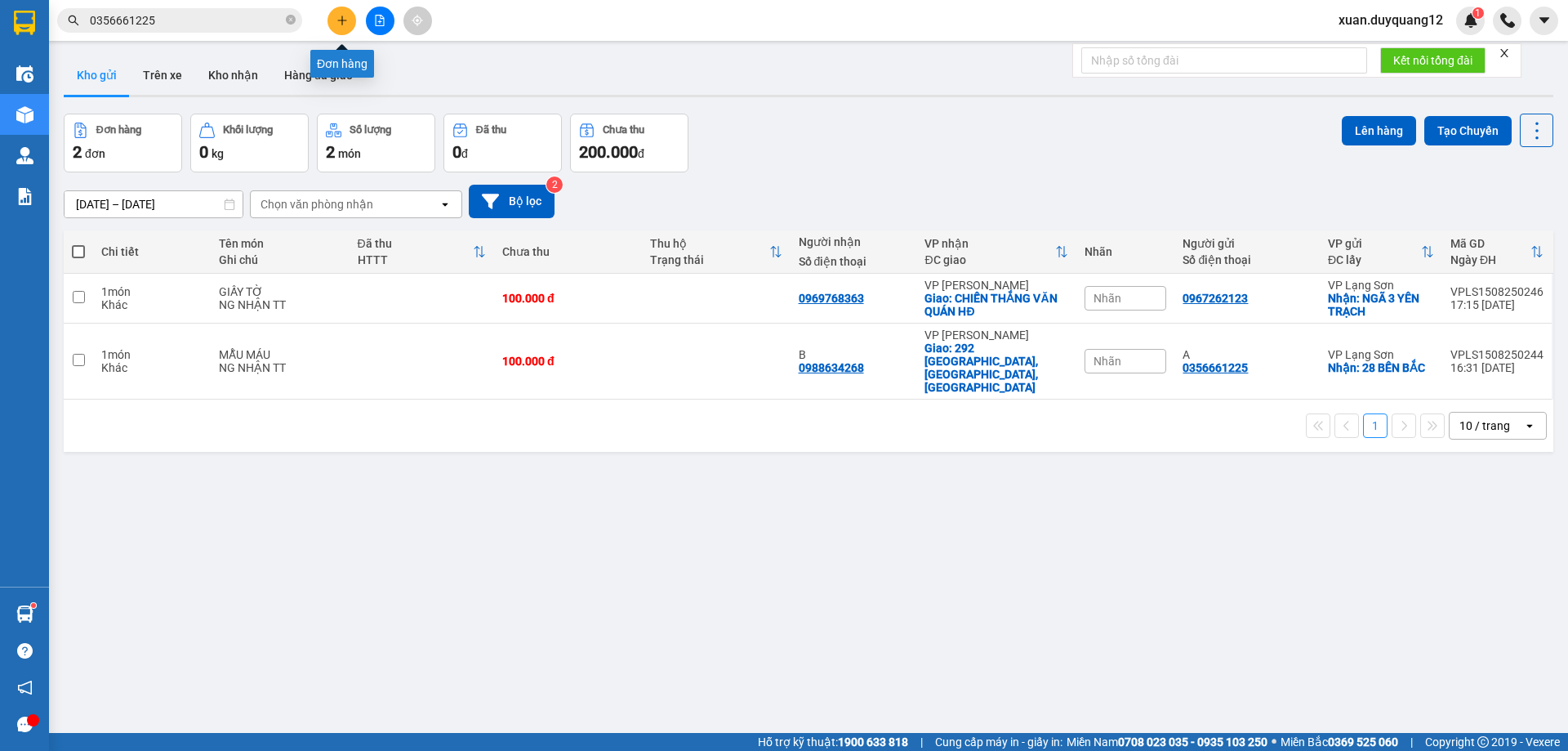
click at [340, 24] on icon "plus" at bounding box center [342, 20] width 11 height 11
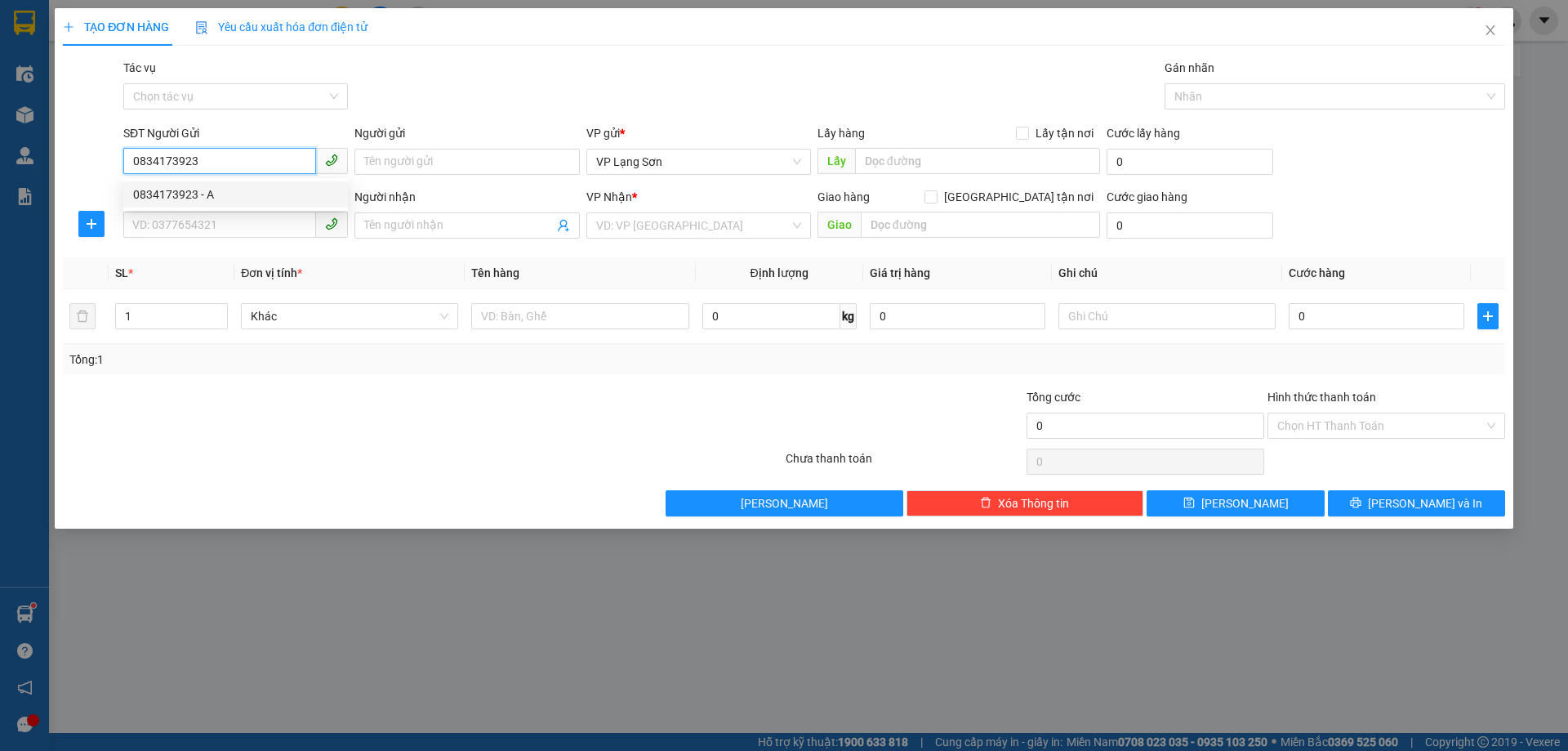
type input "0834173923"
click at [253, 210] on div "0834173923 0834173923 - A" at bounding box center [235, 194] width 225 height 32
click at [255, 197] on div "SĐT Người Nhận" at bounding box center [235, 196] width 225 height 18
click at [255, 212] on input "SĐT Người Nhận" at bounding box center [219, 224] width 192 height 26
click at [254, 217] on input "SĐT Người Nhận" at bounding box center [219, 224] width 192 height 26
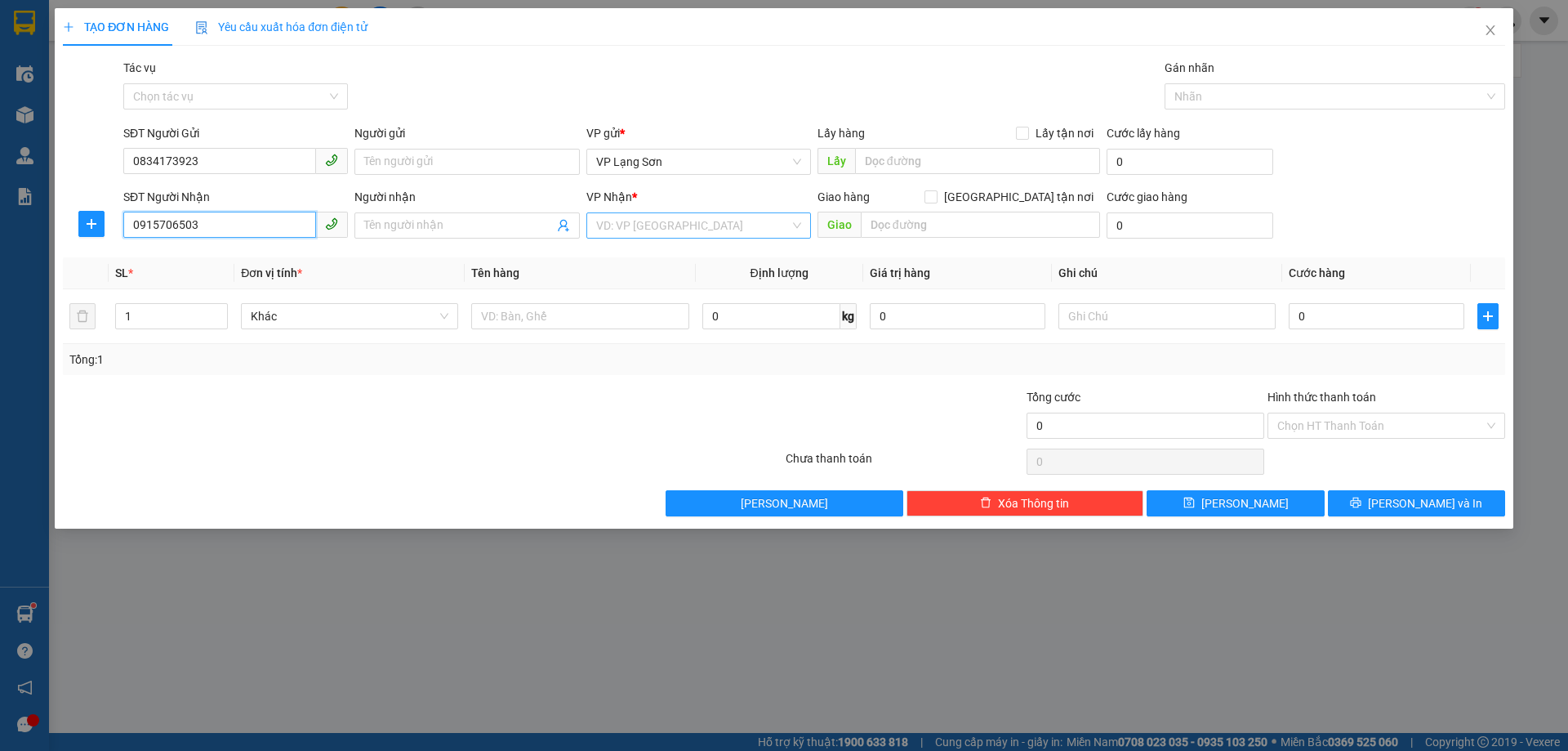
type input "0915706503"
click at [671, 232] on input "search" at bounding box center [693, 226] width 193 height 25
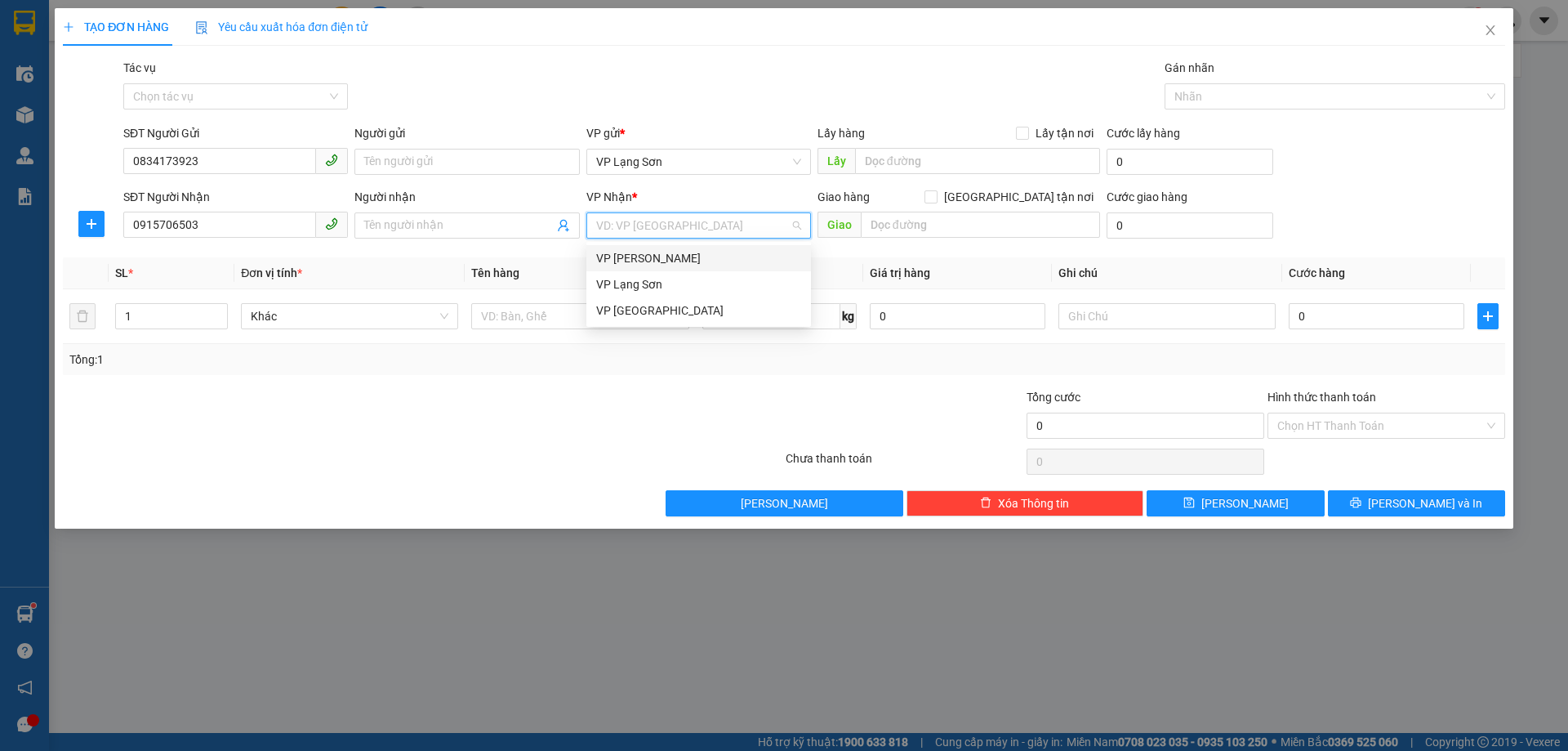
click at [671, 260] on div "VP [PERSON_NAME]" at bounding box center [698, 257] width 205 height 18
click at [1060, 132] on span "Lấy tận nơi" at bounding box center [1064, 132] width 71 height 18
click at [1028, 132] on input "Lấy tận nơi" at bounding box center [1022, 132] width 11 height 11
checkbox input "true"
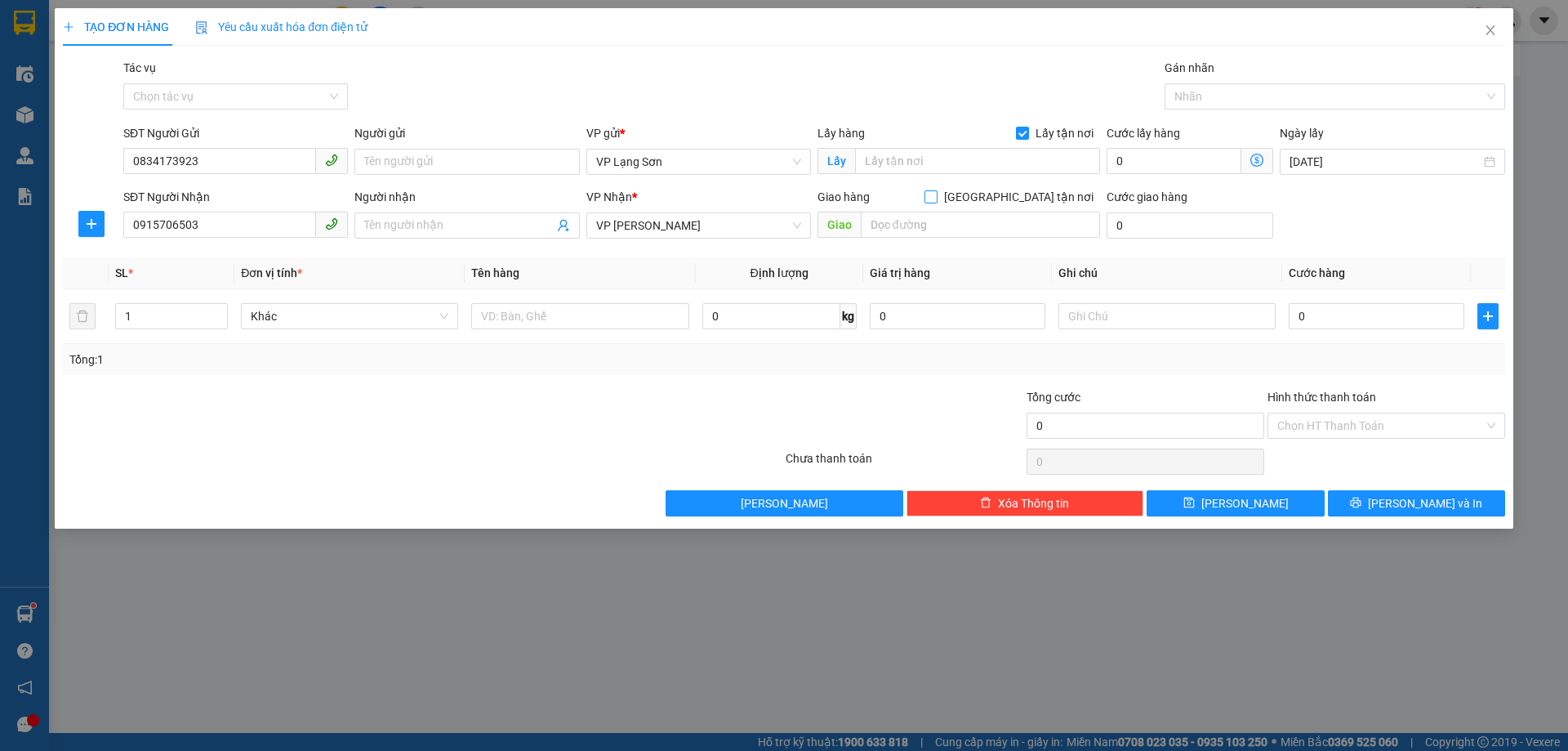
click at [1057, 201] on span "[GEOGRAPHIC_DATA] tận nơi" at bounding box center [1018, 196] width 163 height 18
click at [936, 201] on input "[GEOGRAPHIC_DATA] tận nơi" at bounding box center [931, 196] width 11 height 11
checkbox input "true"
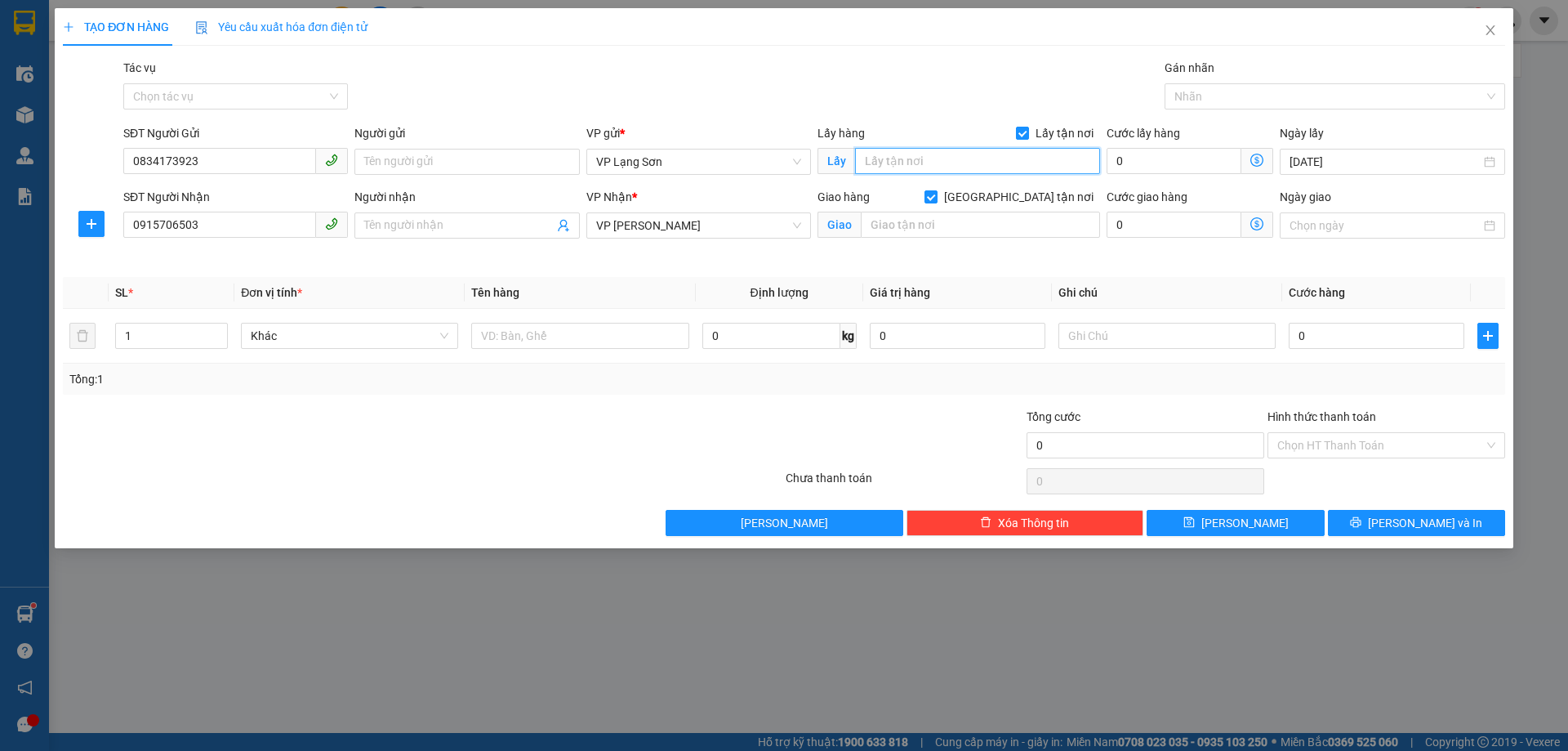
click at [1056, 163] on input "text" at bounding box center [977, 160] width 245 height 26
type input "VPLS"
click at [1021, 228] on input "text" at bounding box center [980, 224] width 239 height 26
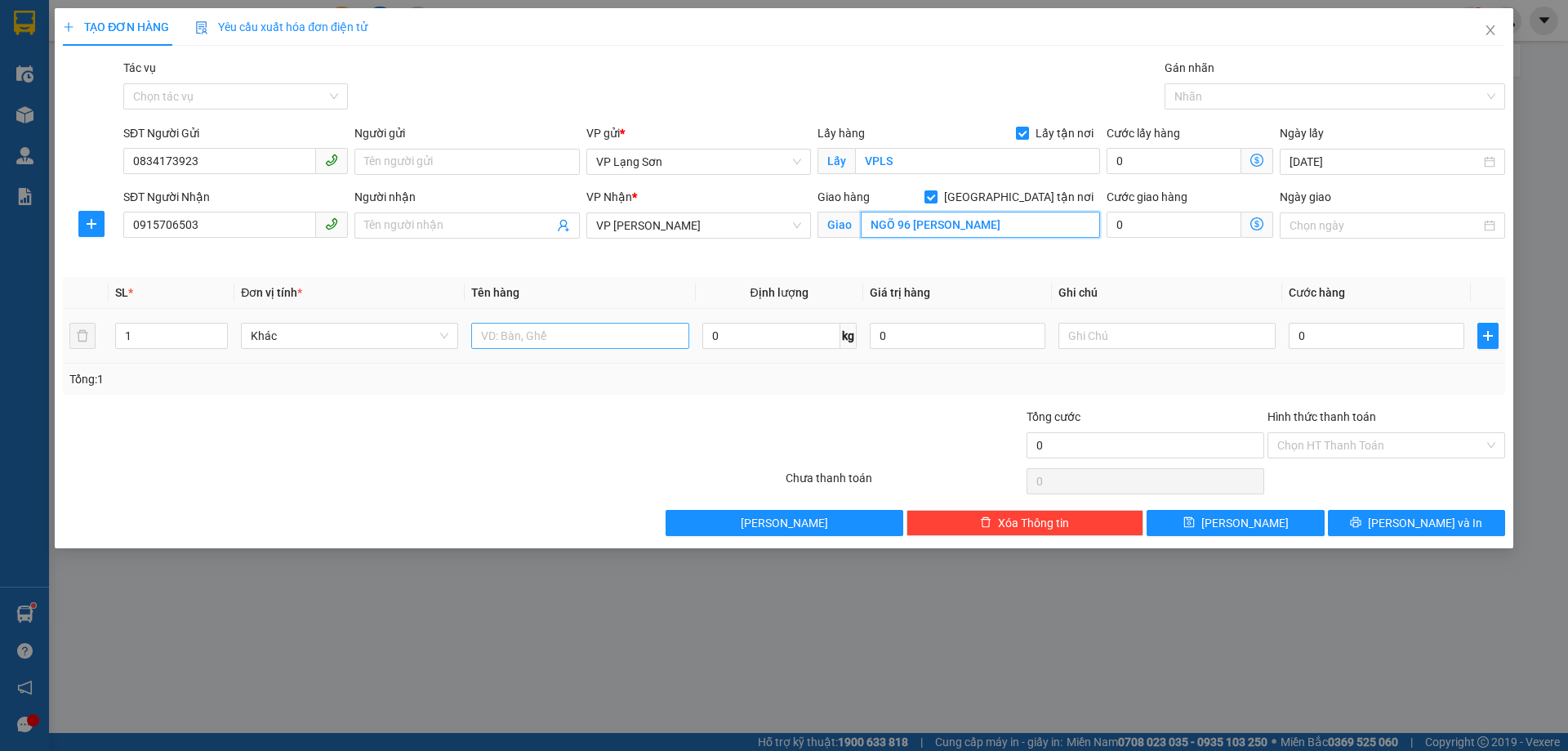
type input "NGÕ 96 [PERSON_NAME]"
click at [553, 340] on input "text" at bounding box center [580, 335] width 217 height 26
type input "1 [PERSON_NAME]"
click at [1425, 349] on div "0" at bounding box center [1377, 335] width 175 height 32
click at [1426, 336] on input "0" at bounding box center [1377, 335] width 175 height 26
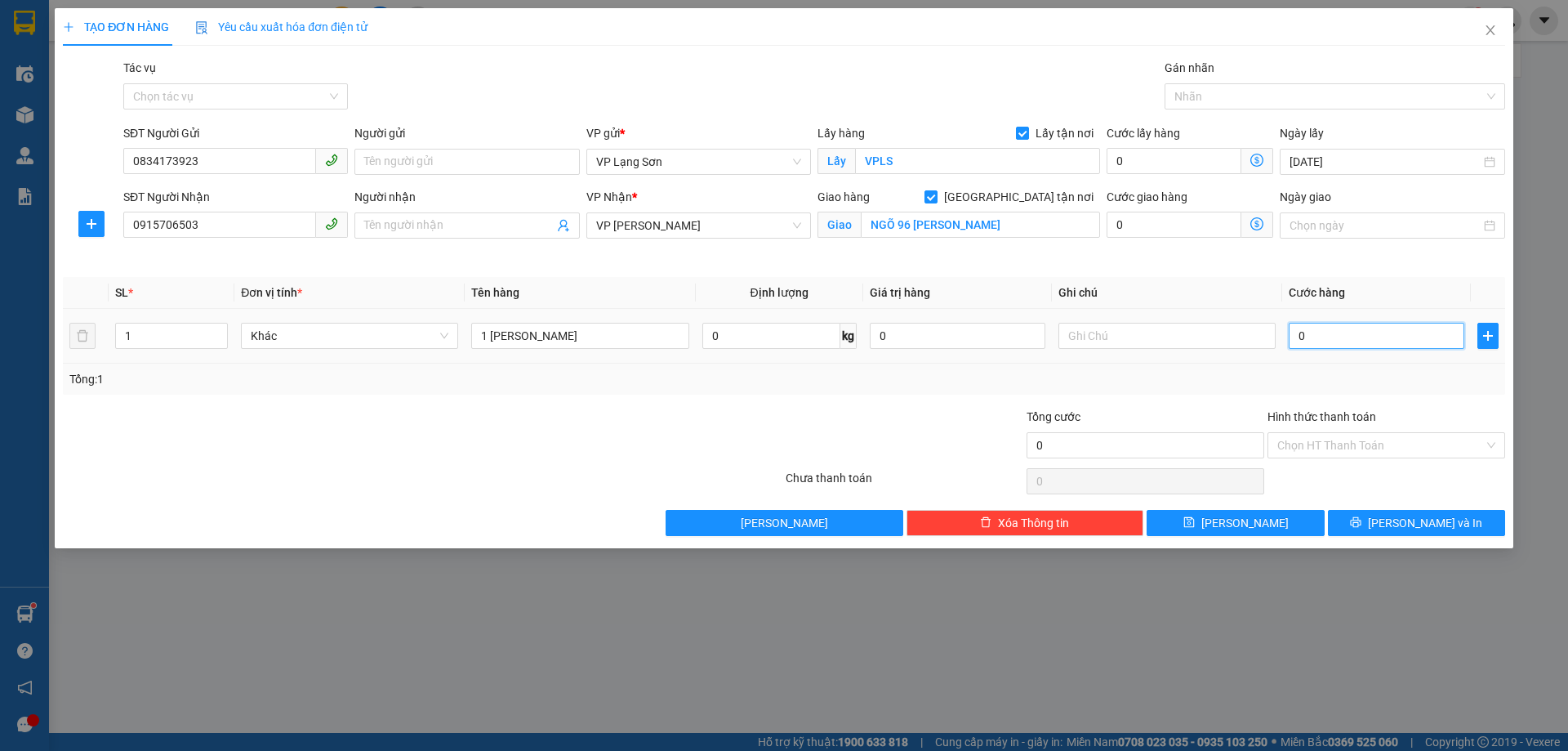
type input "1"
type input "10"
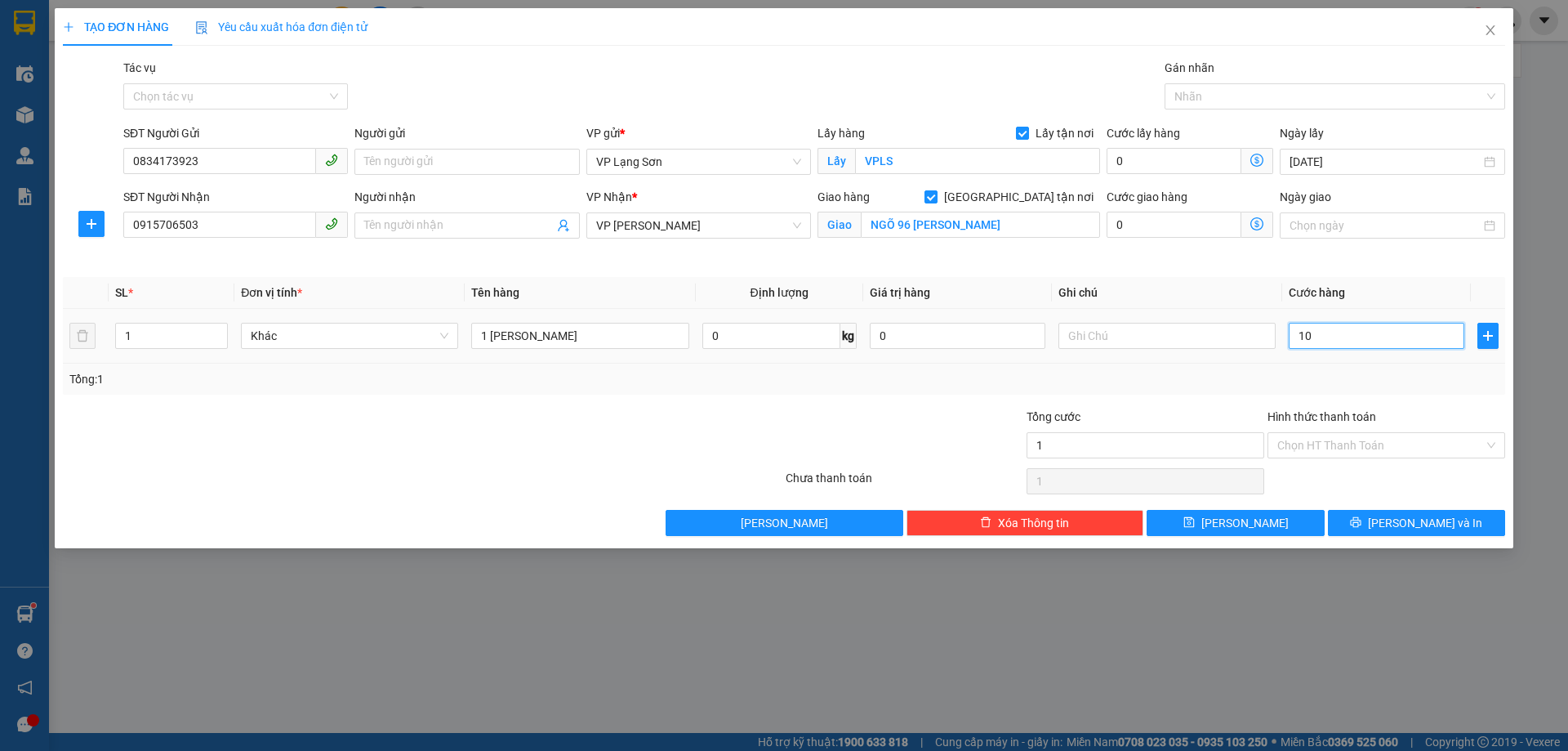
type input "10"
type input "100"
type input "100.000"
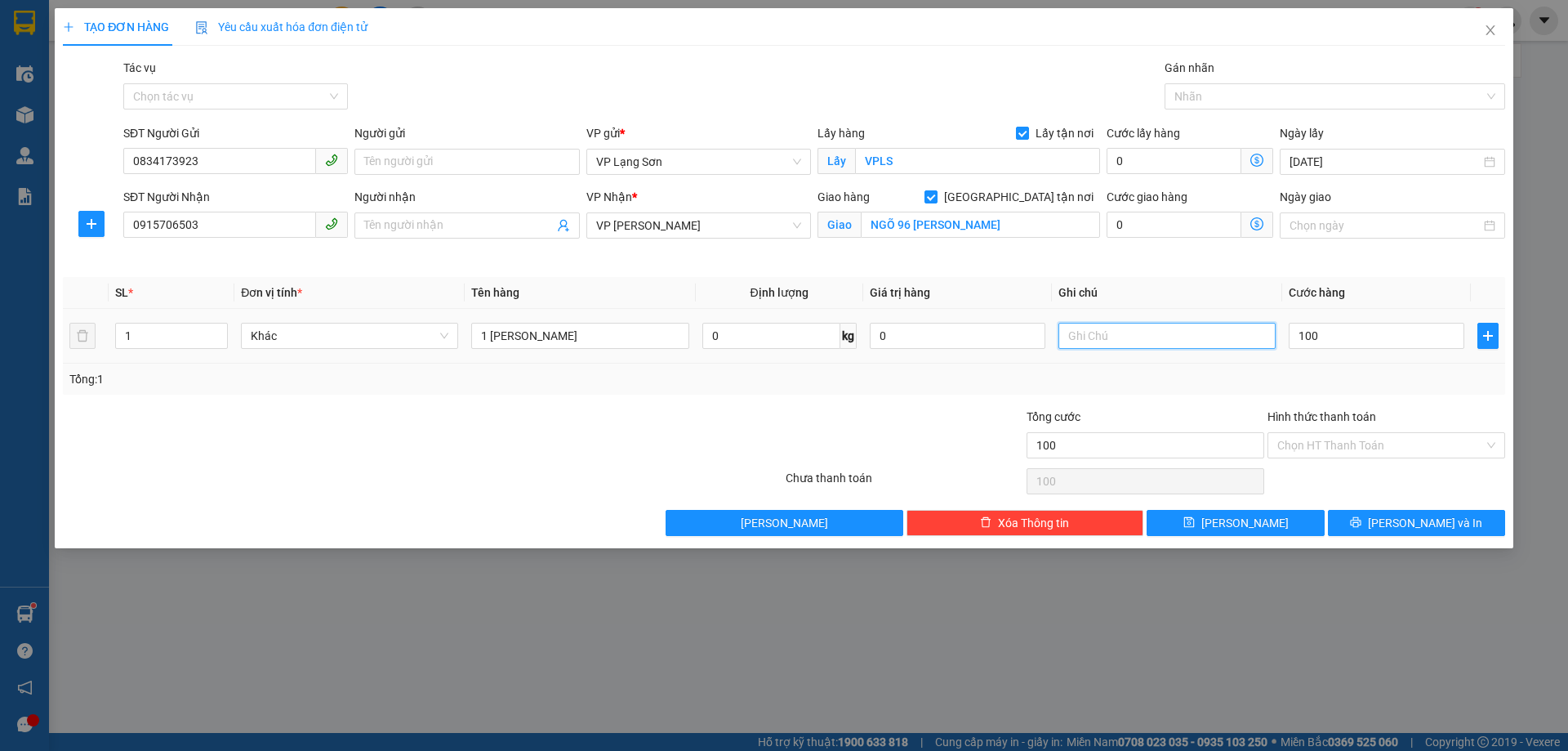
type input "100.000"
click at [1228, 341] on input "text" at bounding box center [1167, 335] width 217 height 26
type input "D"
type input "ĐÃ CK CTY 100K LÚC 17H30 [DATE]"
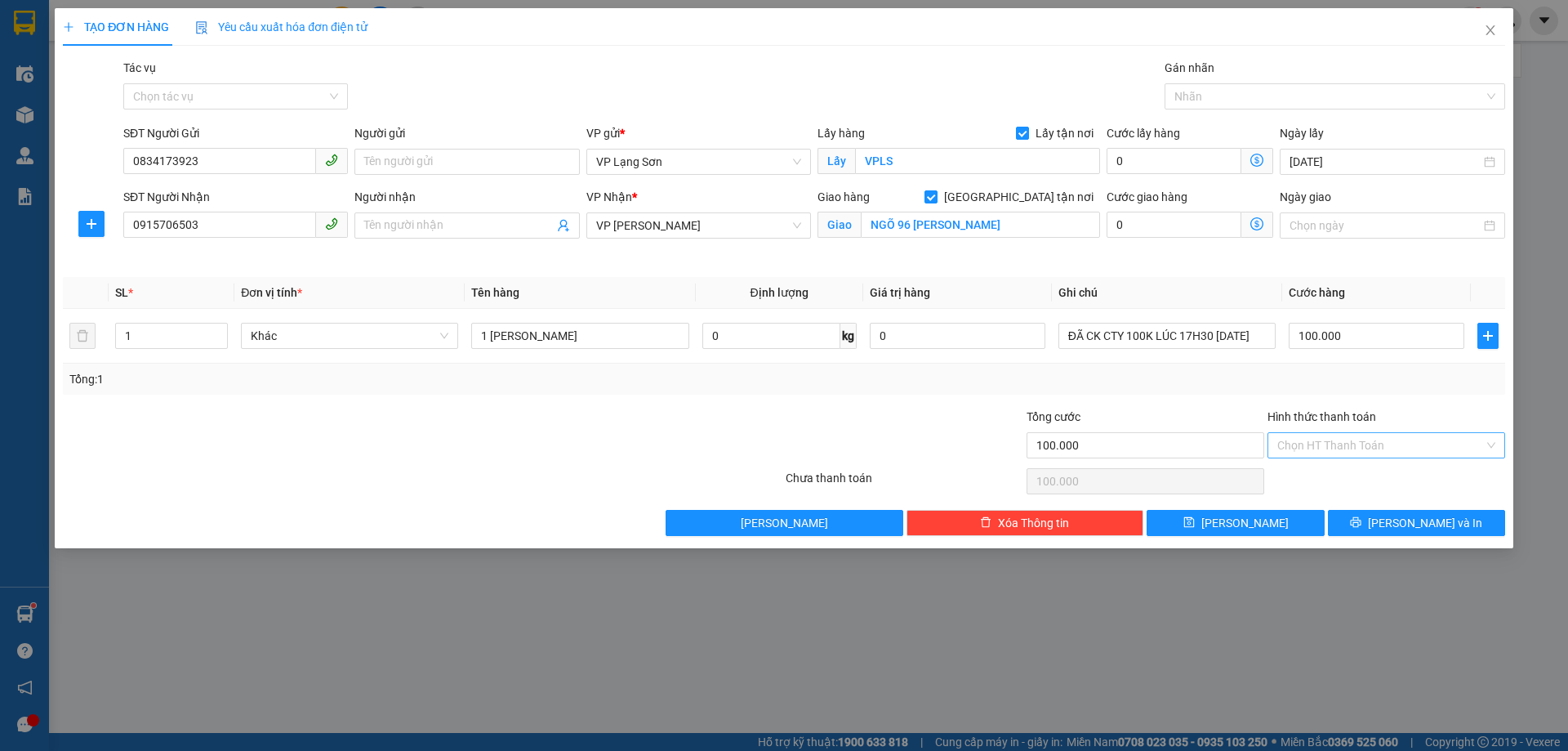
click at [1339, 447] on input "Hình thức thanh toán" at bounding box center [1380, 445] width 207 height 25
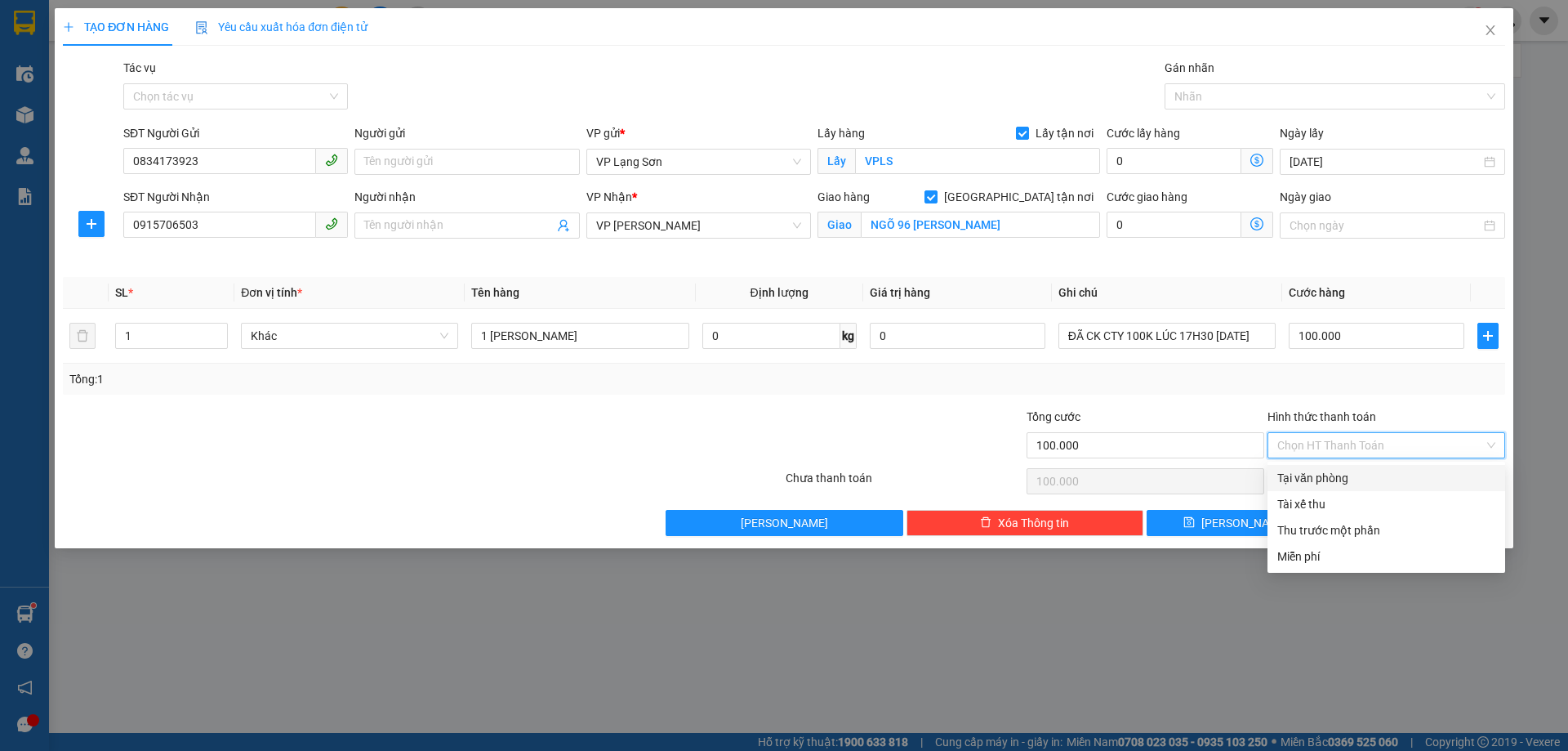
click at [1333, 478] on div "Tại văn phòng" at bounding box center [1386, 477] width 218 height 18
type input "0"
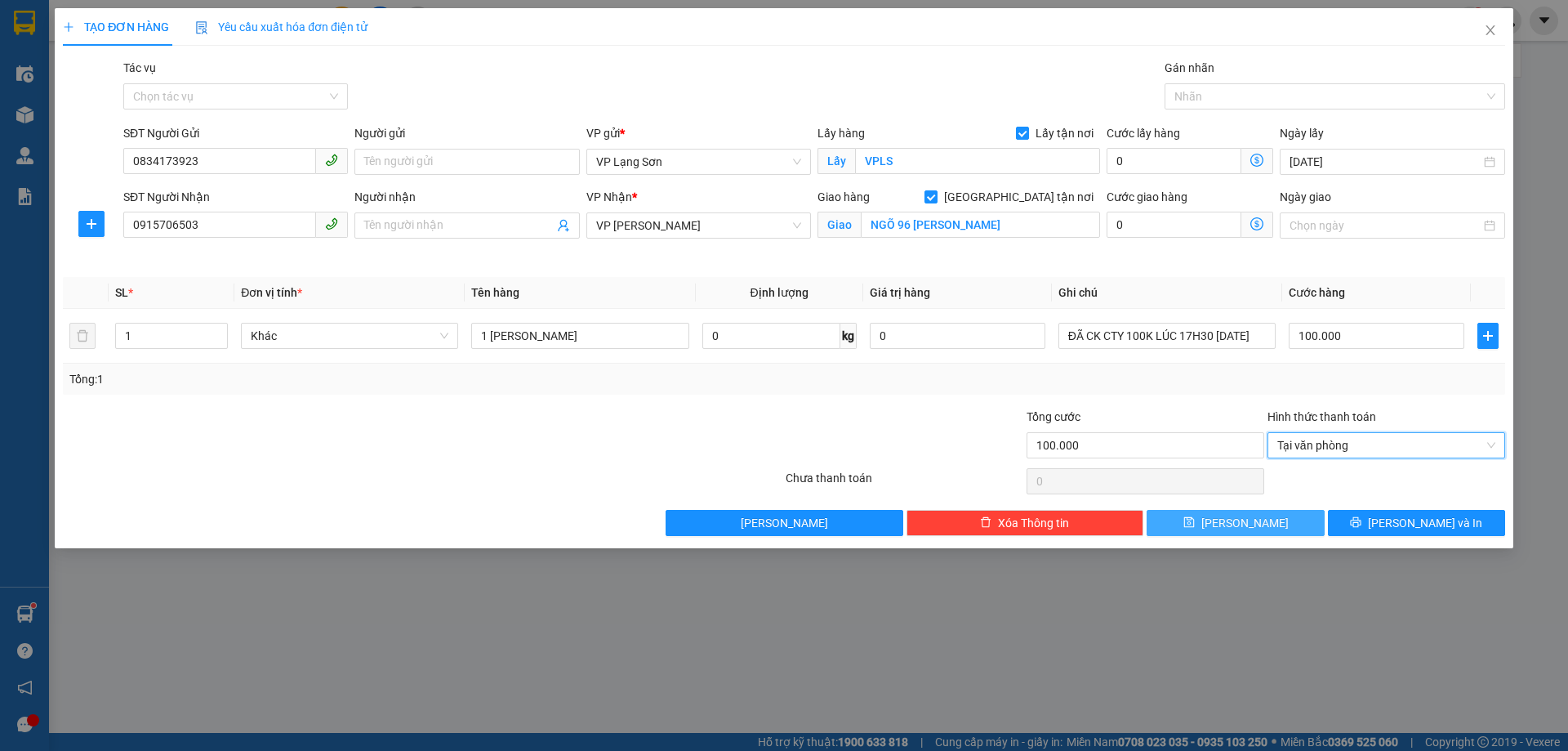
click at [1269, 530] on button "[PERSON_NAME]" at bounding box center [1236, 522] width 177 height 26
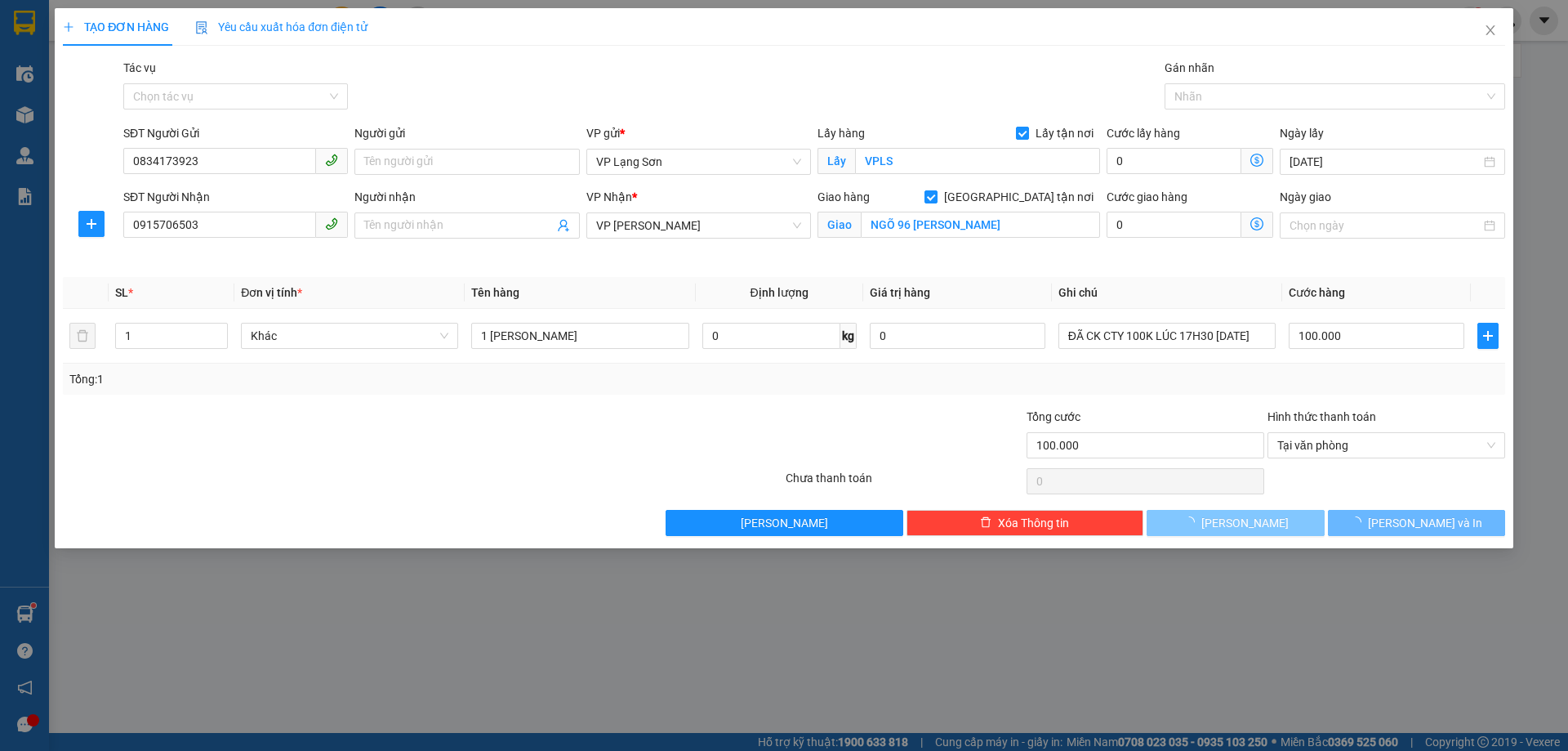
checkbox input "false"
type input "0"
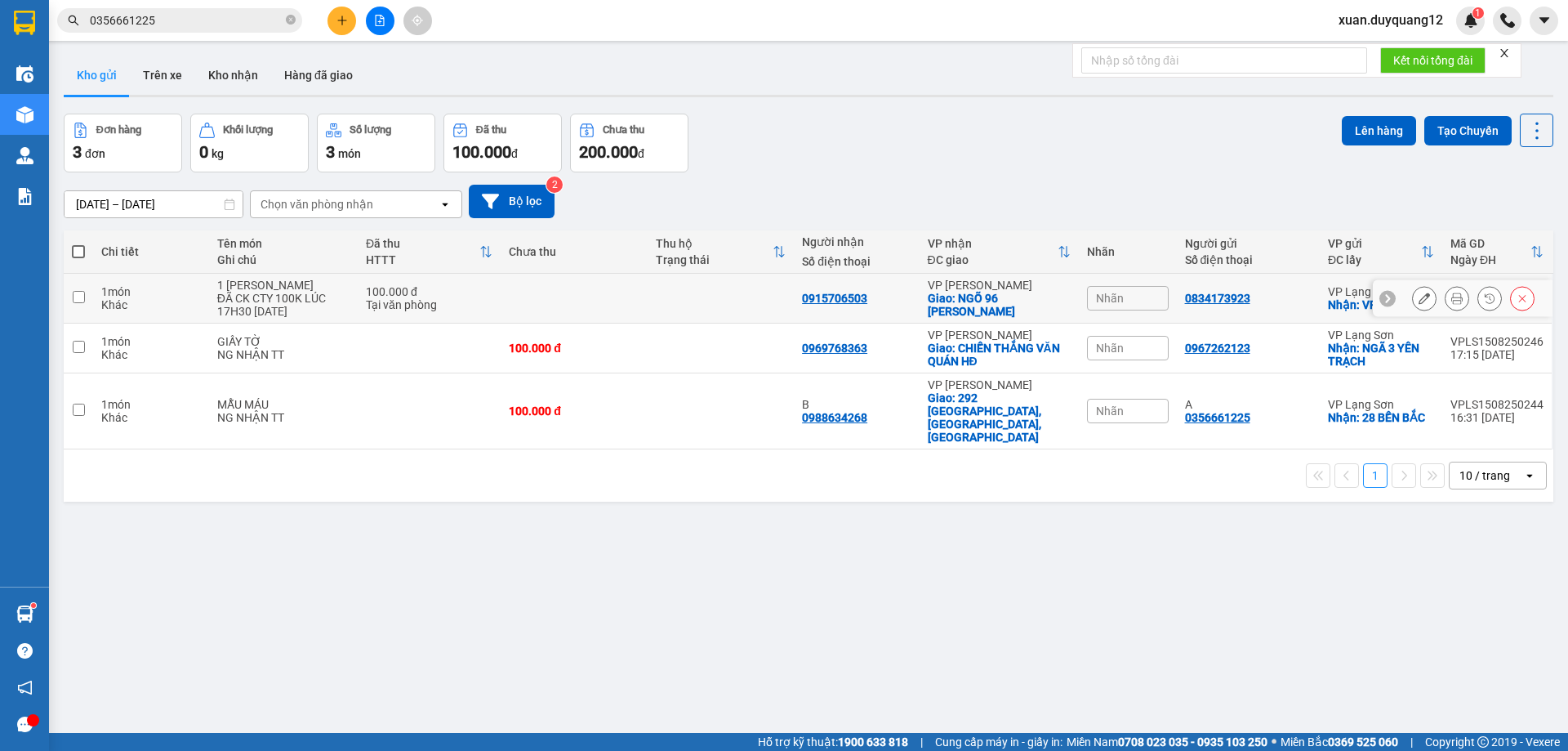
click at [1418, 298] on icon at bounding box center [1424, 298] width 11 height 11
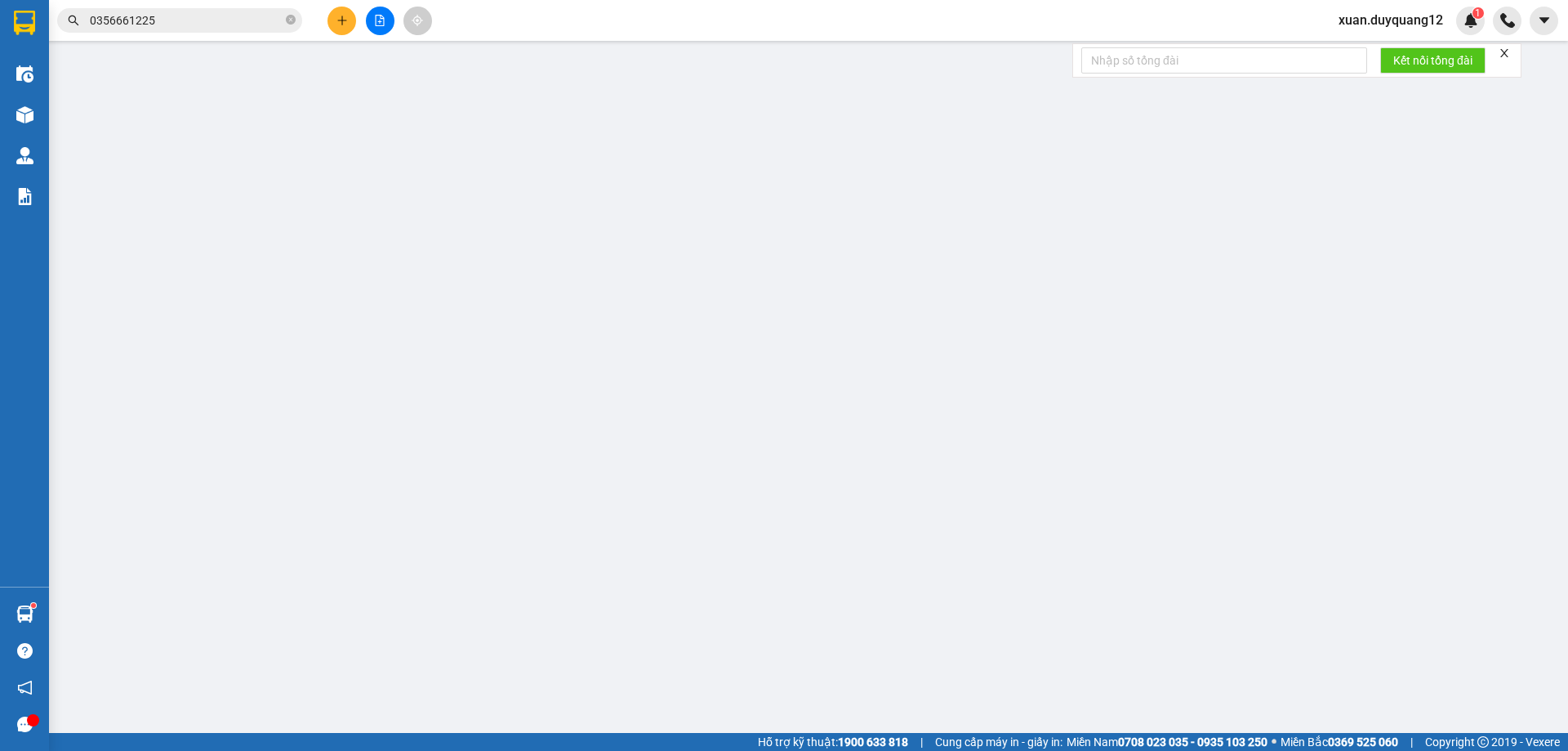
type input "0834173923"
checkbox input "true"
type input "VPLS"
type input "0915706503"
checkbox input "true"
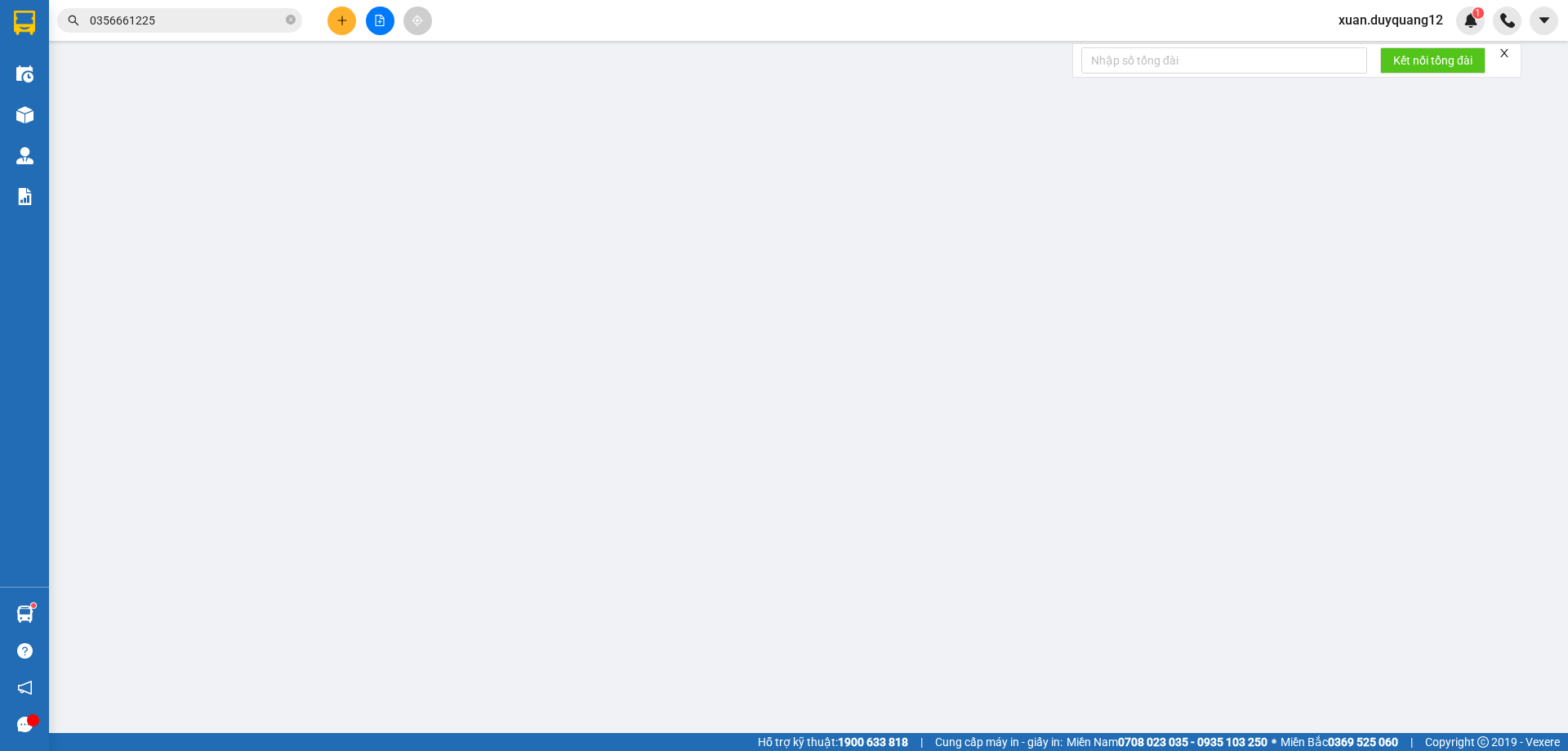
type input "NGÕ 96 [PERSON_NAME]"
type input "100.000"
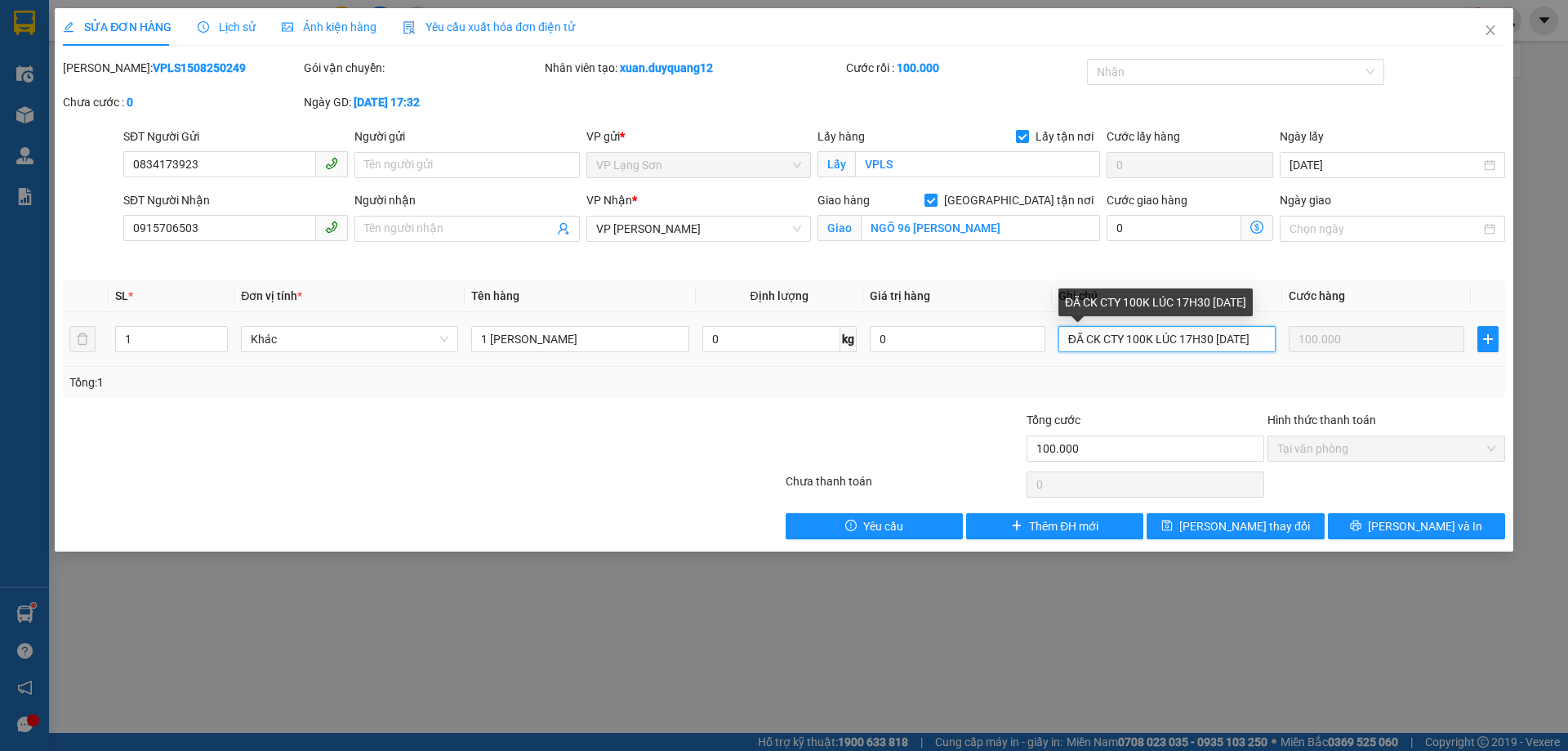
click at [1233, 336] on input "ĐÃ CK CTY 100K LÚC 17H30 [DATE]" at bounding box center [1167, 338] width 217 height 26
type input "ĐÃ CK CTY 100K LÚC 17H30 [DATE]"
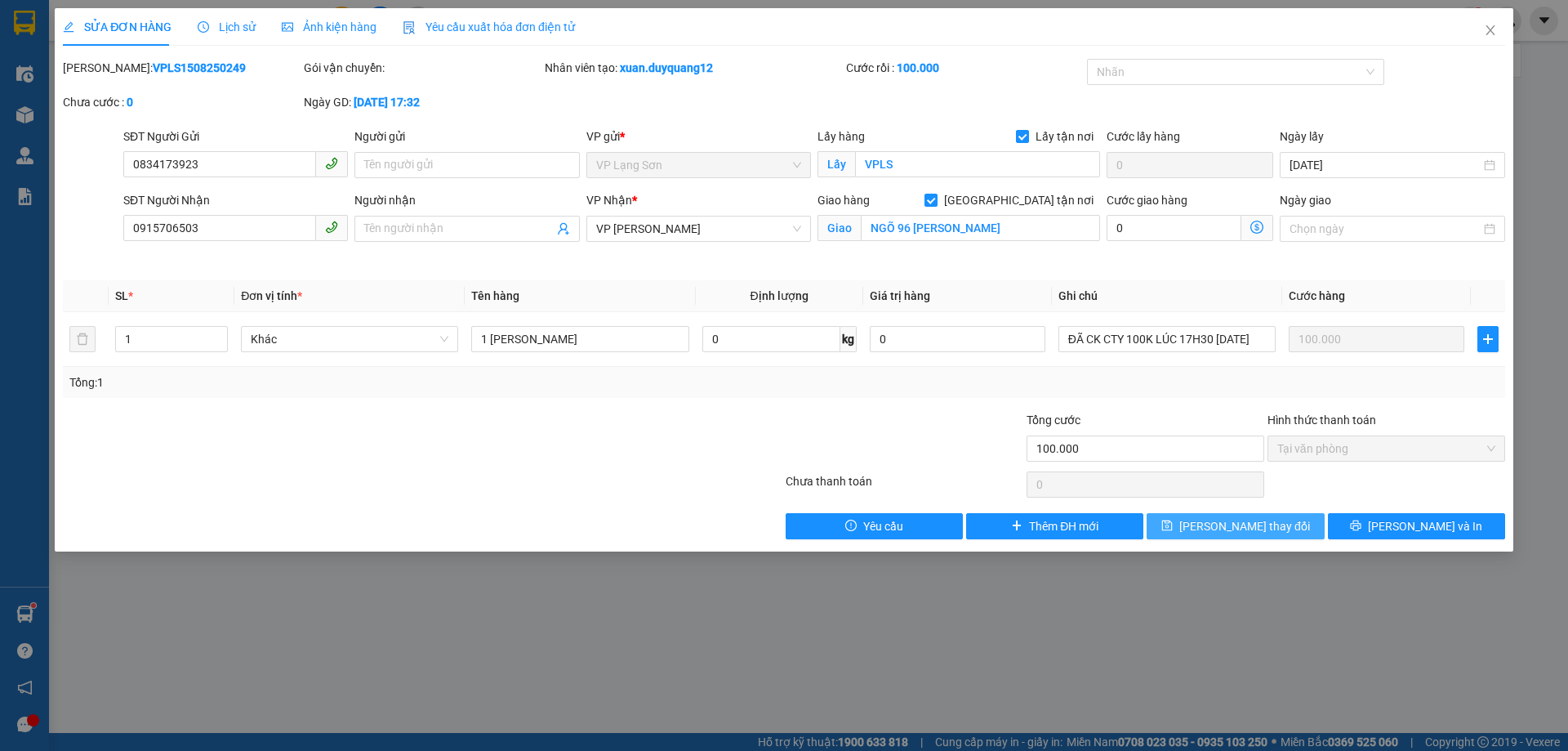
click at [1253, 535] on span "[PERSON_NAME] thay đổi" at bounding box center [1244, 526] width 131 height 18
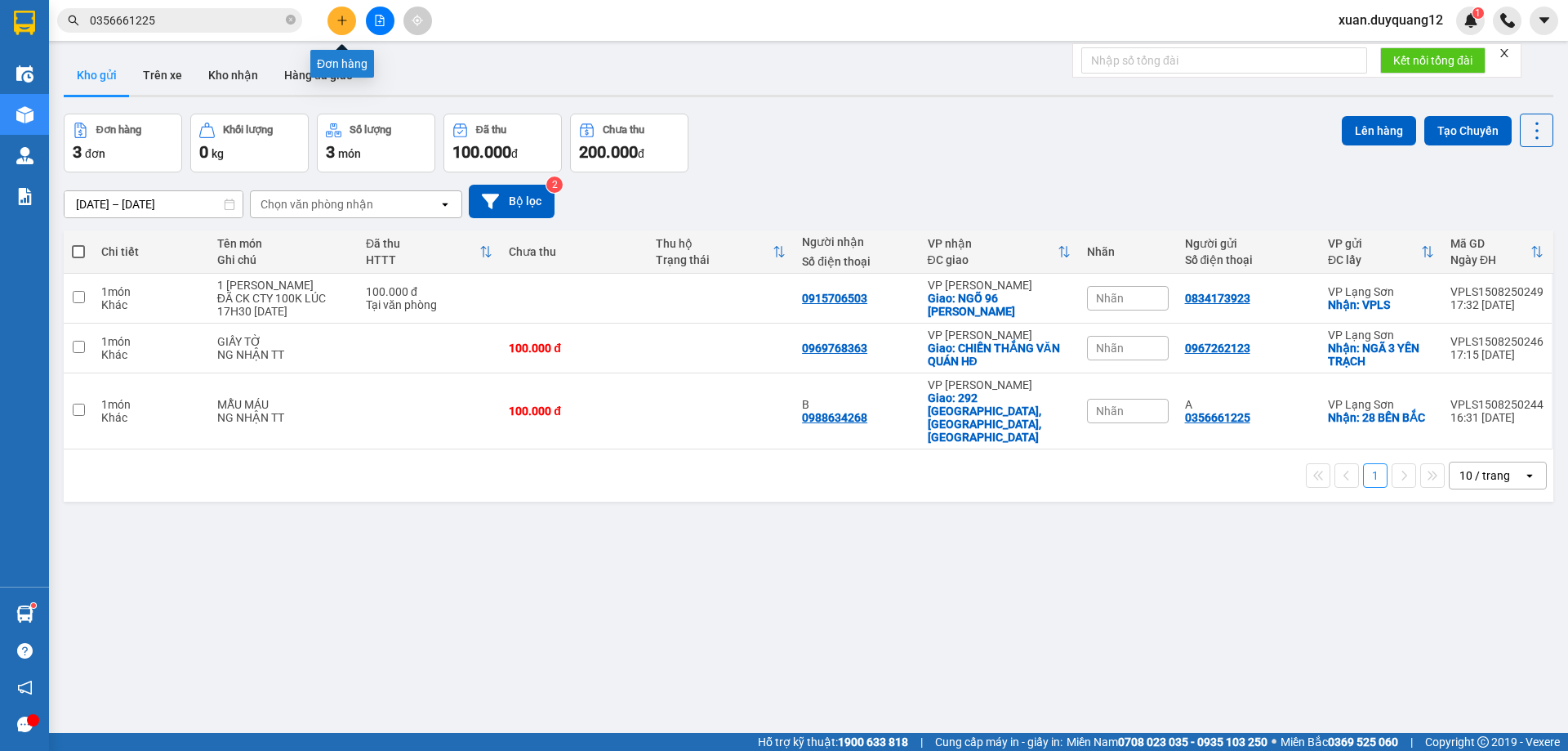
click at [341, 25] on icon "plus" at bounding box center [342, 20] width 11 height 11
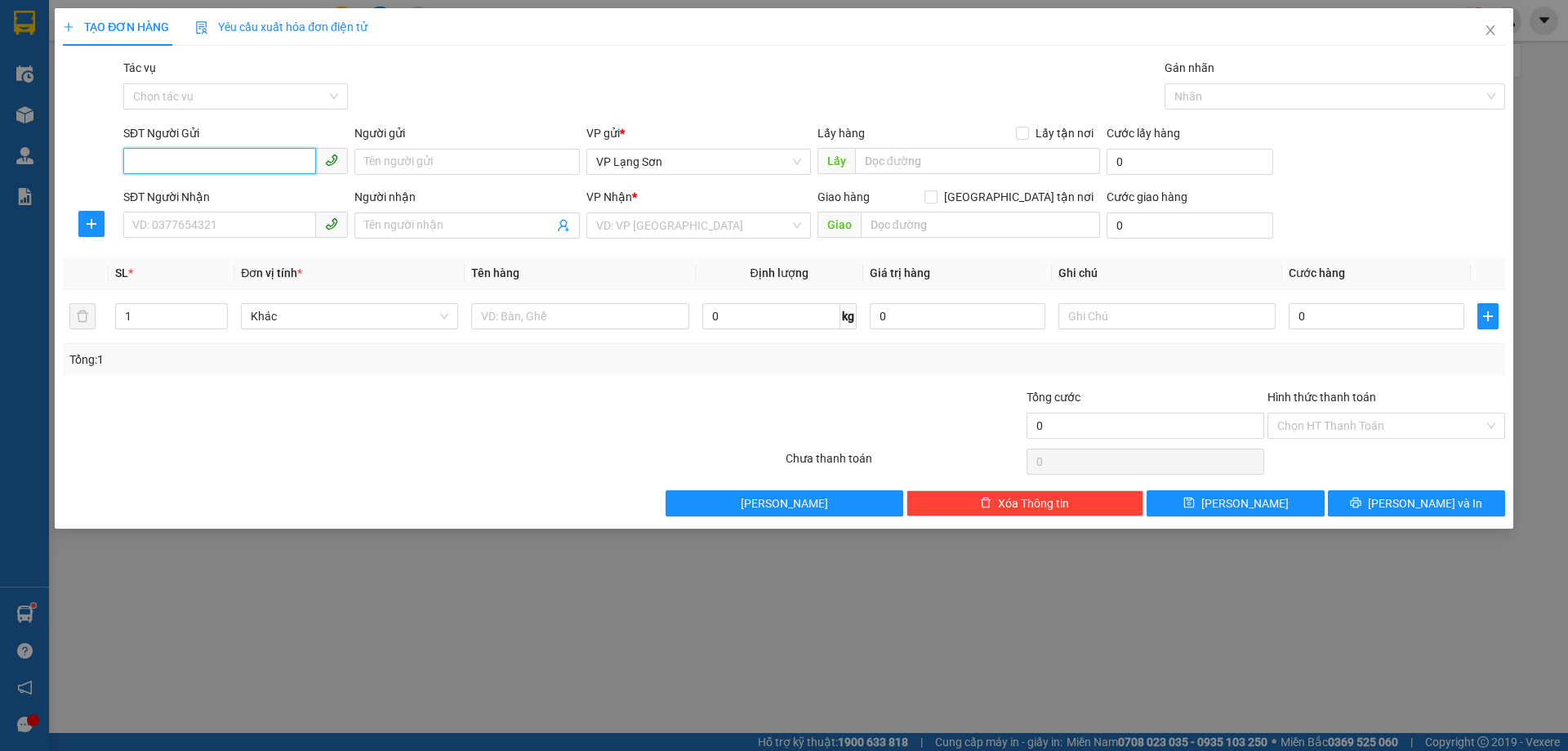
paste input "0379543898"
type input "0379543898"
click at [1495, 30] on icon "close" at bounding box center [1491, 30] width 13 height 13
